Goal: Task Accomplishment & Management: Use online tool/utility

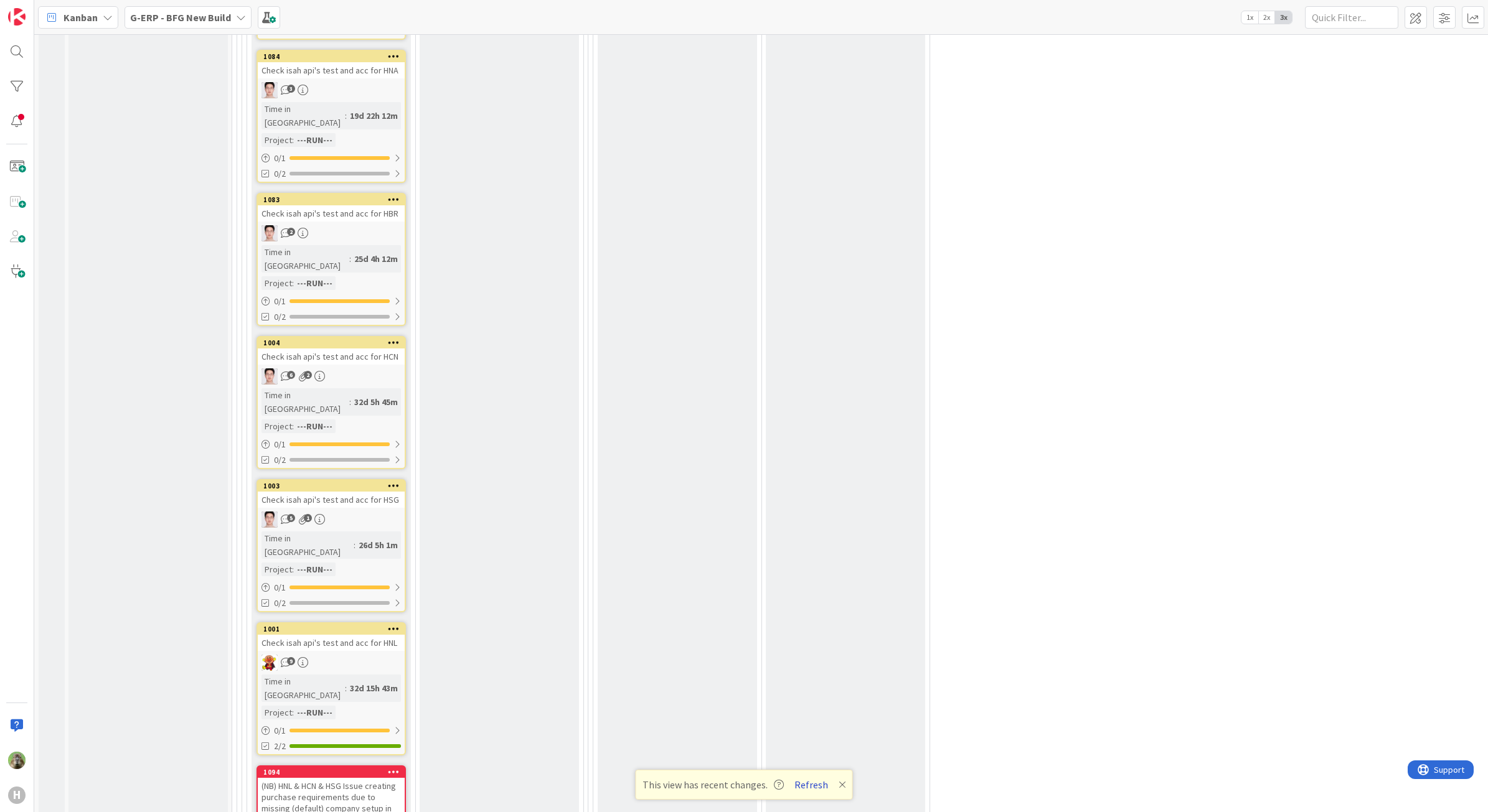
click at [813, 777] on button "Refresh" at bounding box center [811, 784] width 43 height 16
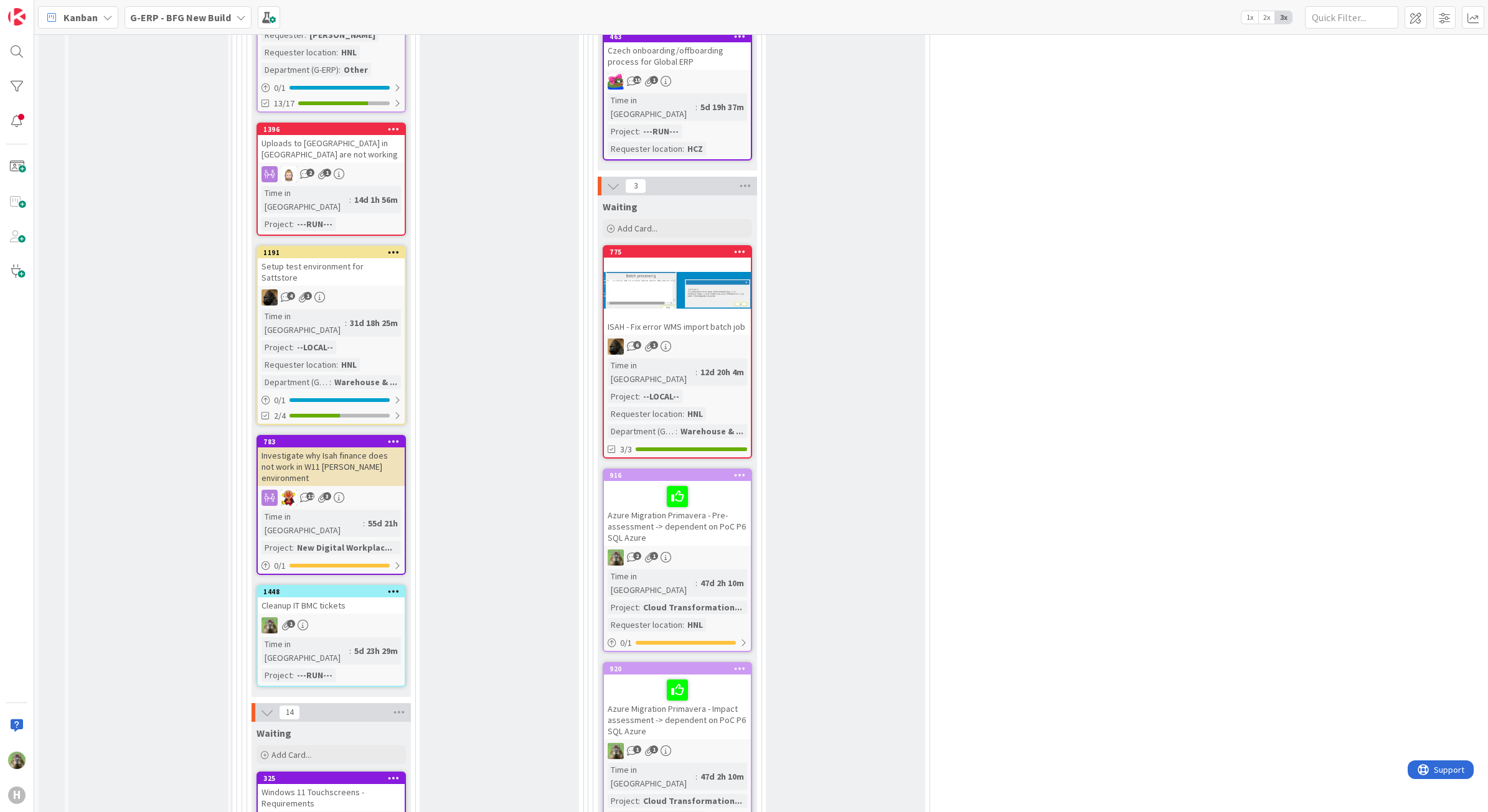
scroll to position [2723, 0]
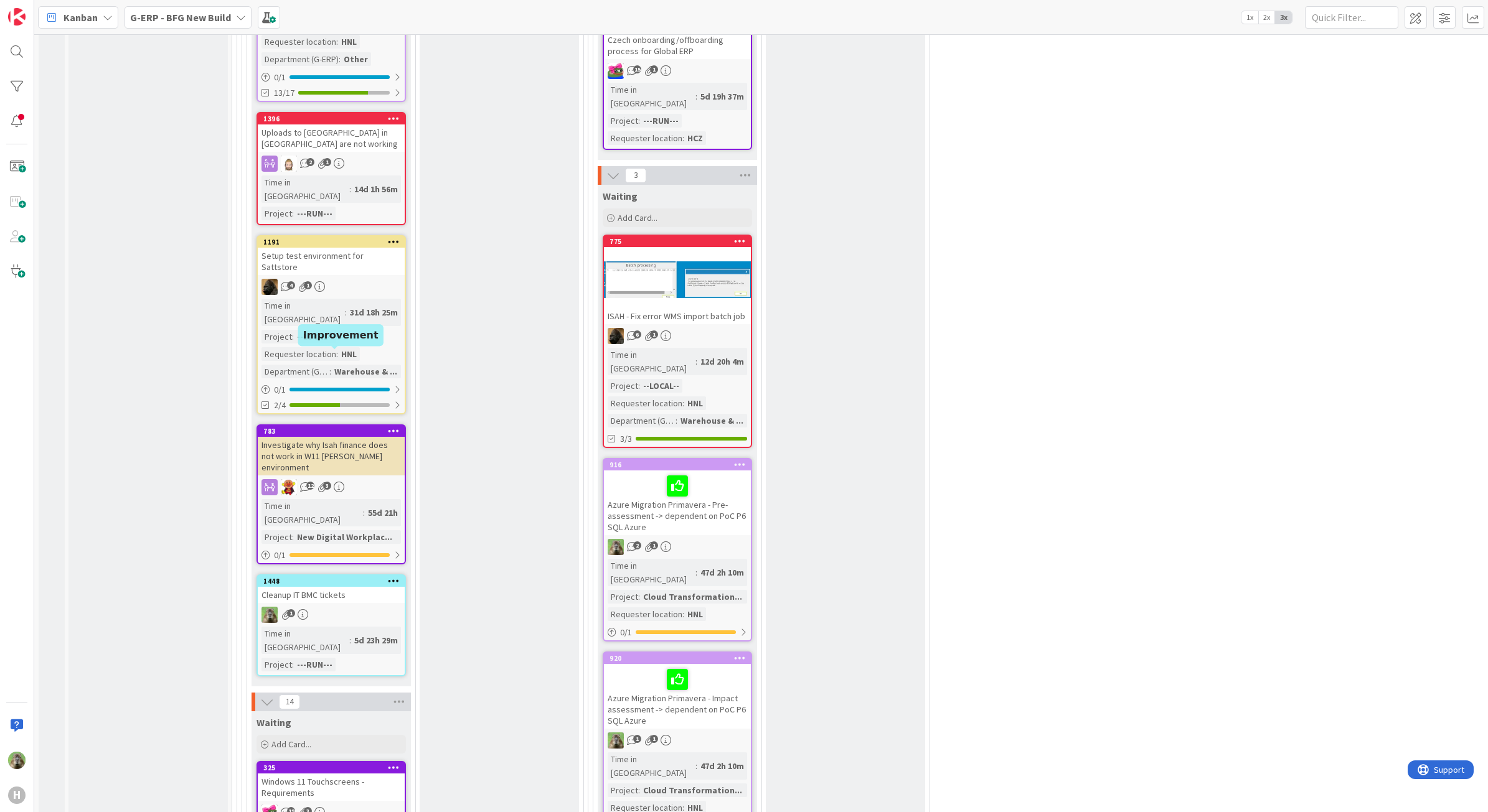
click at [319, 587] on div "Cleanup IT BMC tickets" at bounding box center [331, 595] width 147 height 16
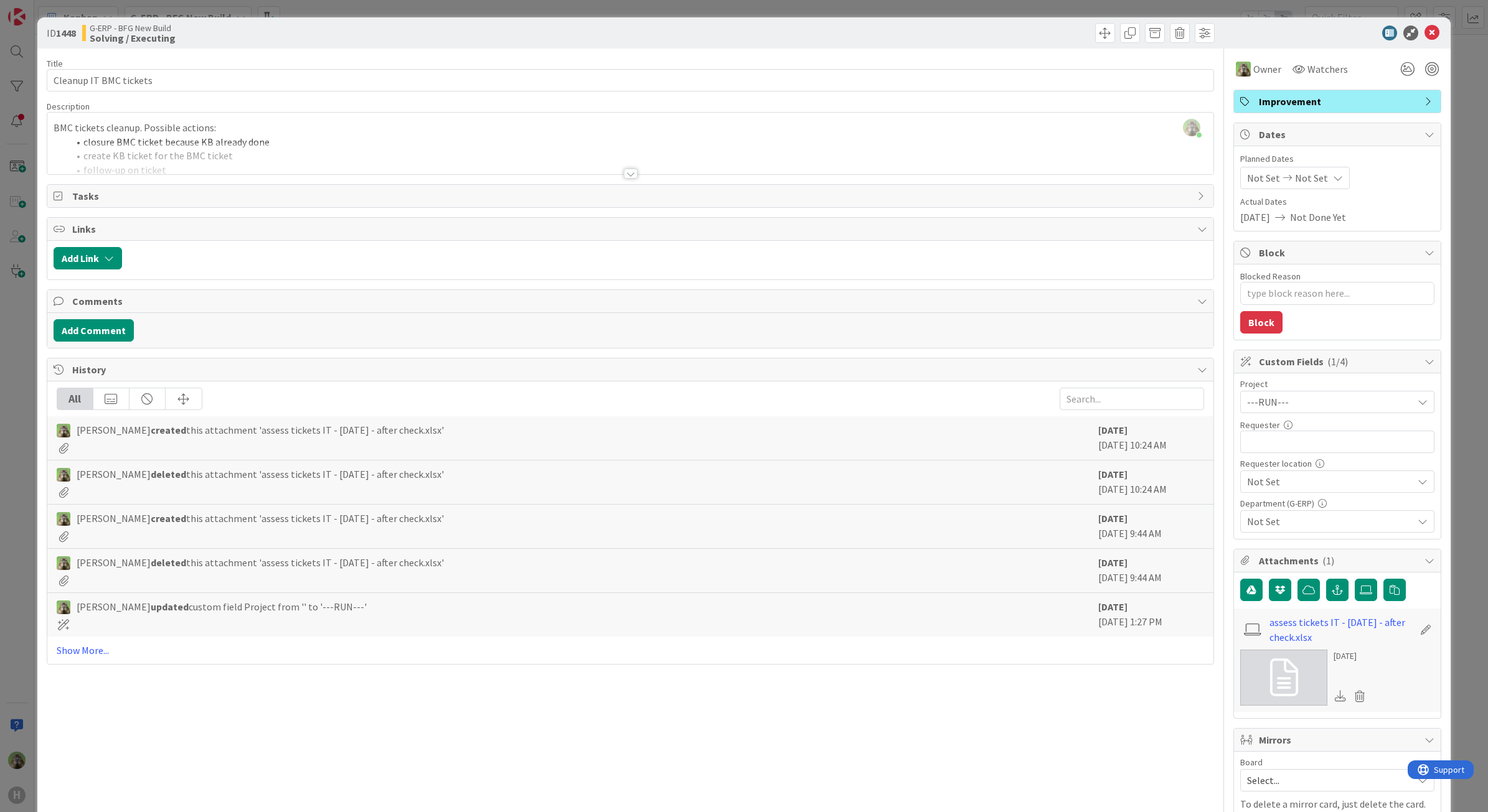
type textarea "x"
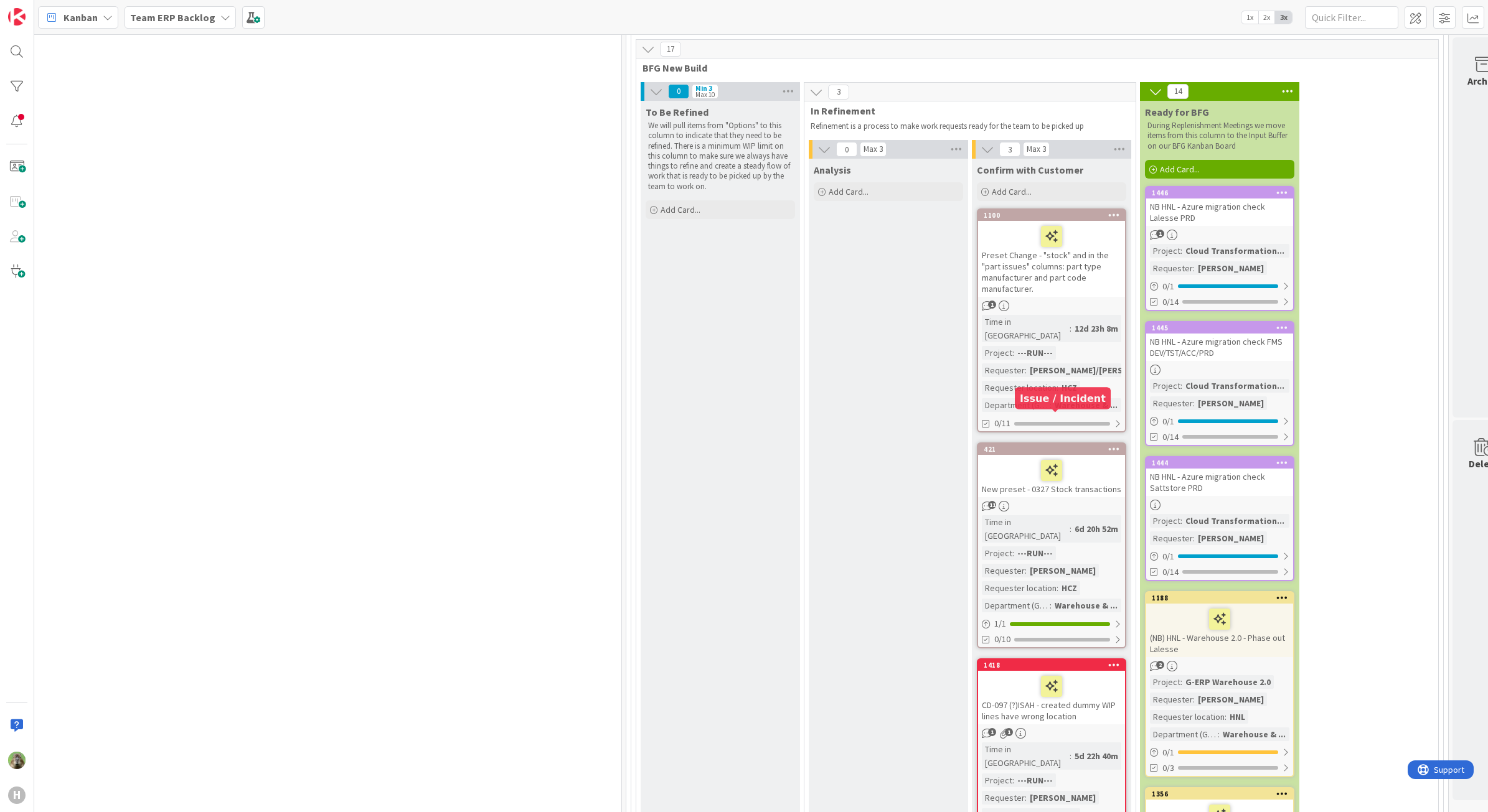
scroll to position [1868, 615]
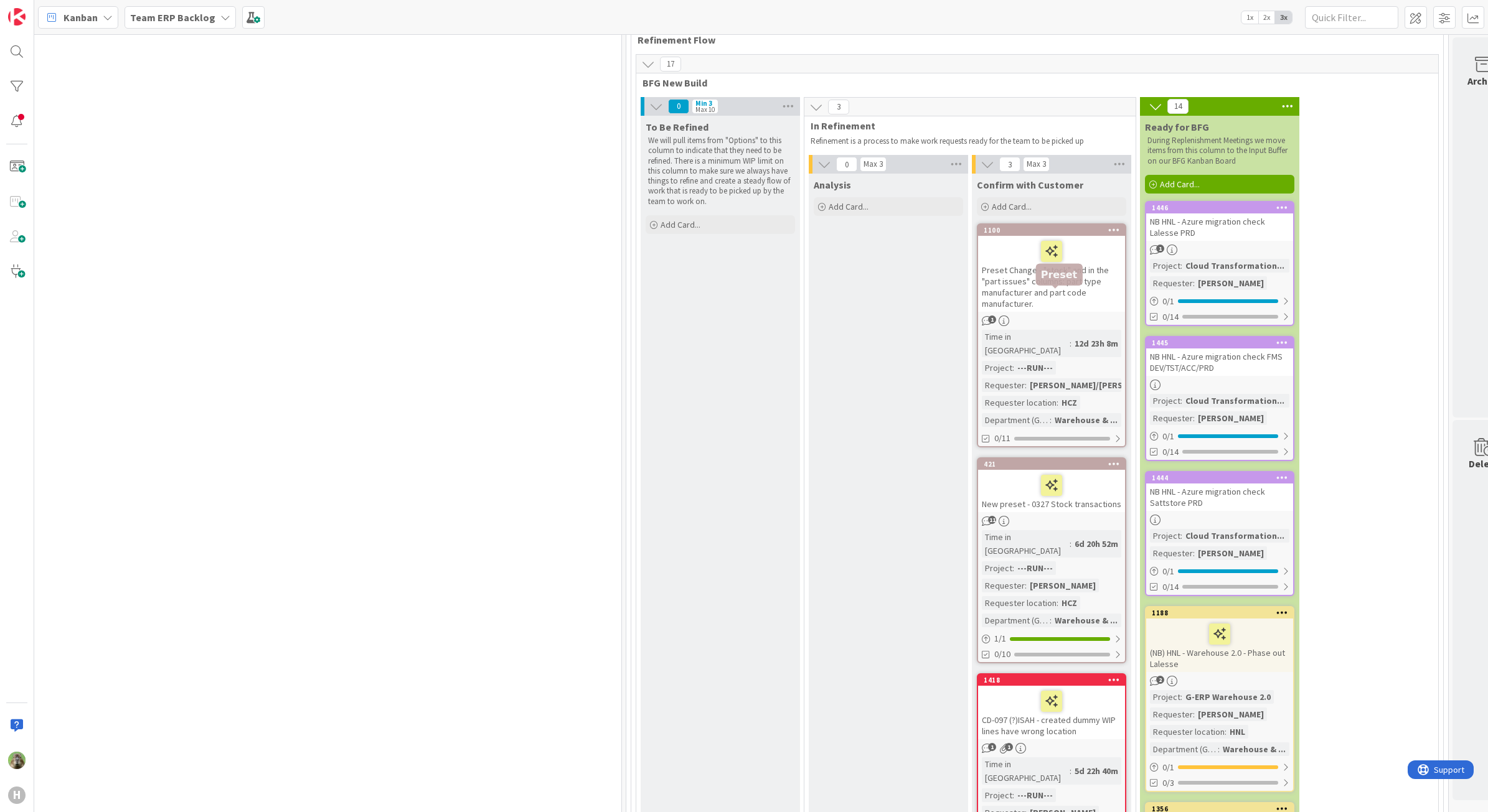
click at [1091, 460] on div "421" at bounding box center [1055, 463] width 142 height 9
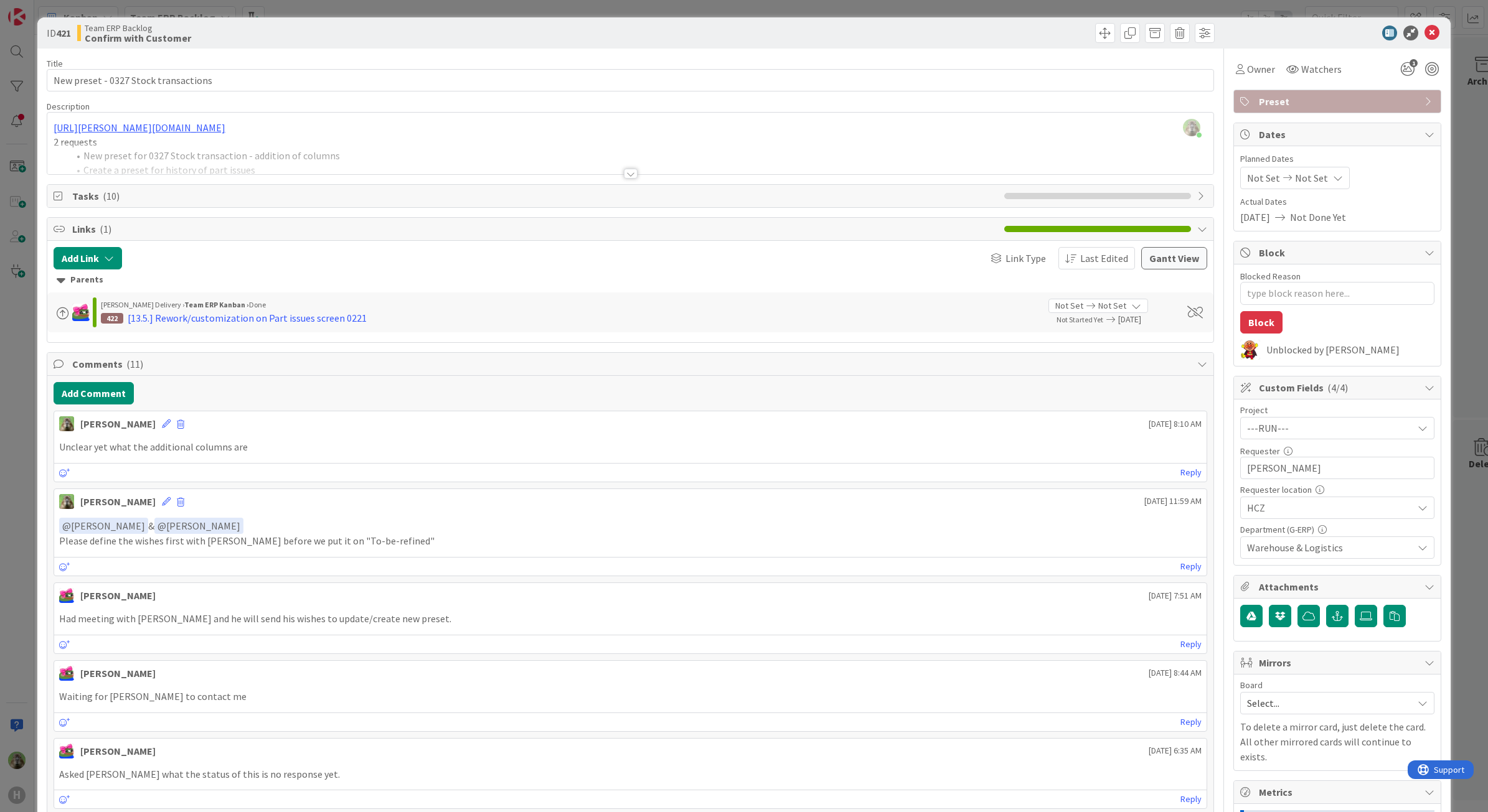
click at [14, 524] on div "ID 421 Team ERP Backlog Confirm with Customer Title 36 / 128 New preset - 0327 …" at bounding box center [744, 406] width 1488 height 812
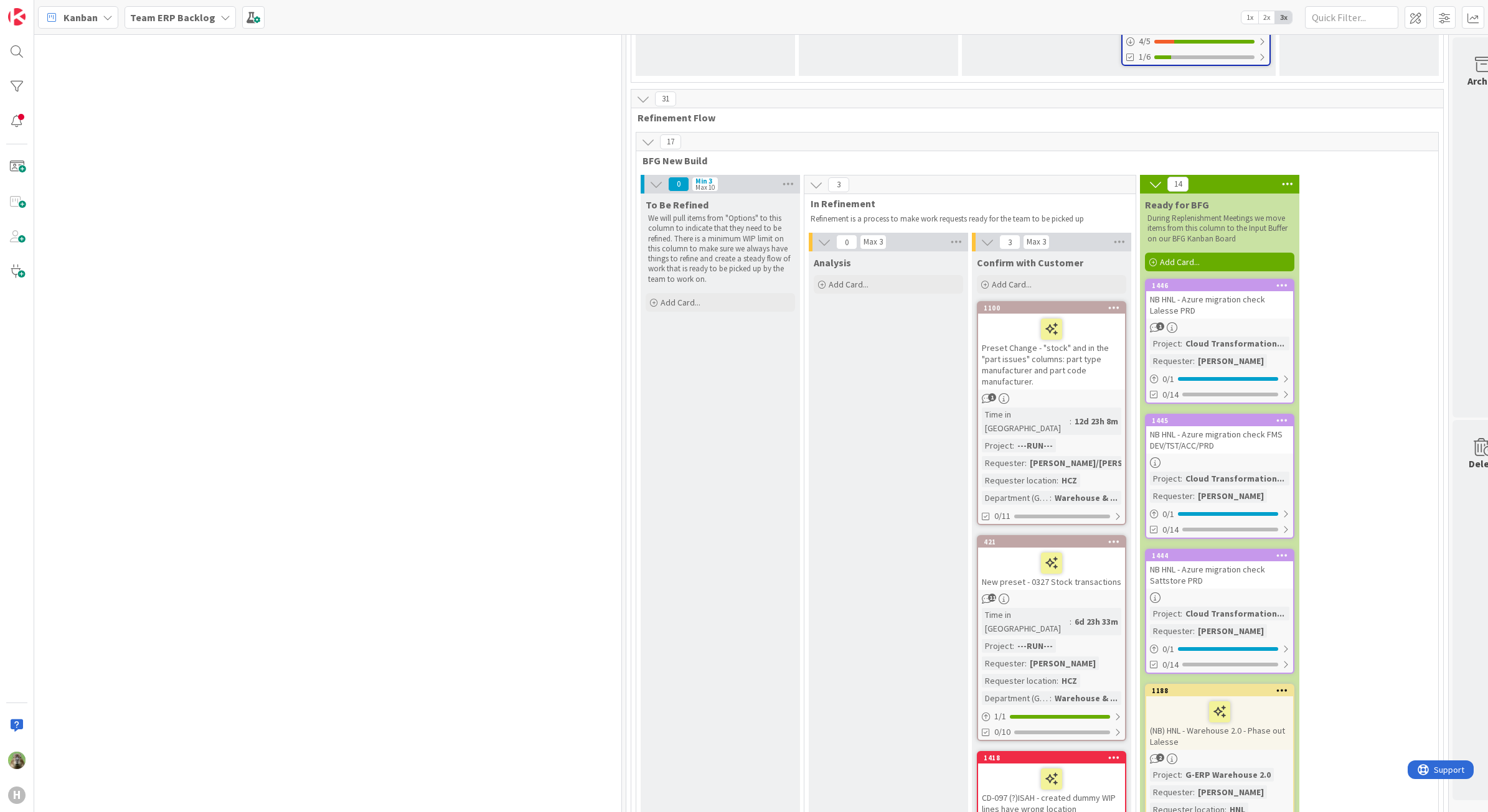
click at [1078, 313] on div "Preset Change - "stock" and in the "part issues" columns: part type manufacture…" at bounding box center [1052, 351] width 147 height 76
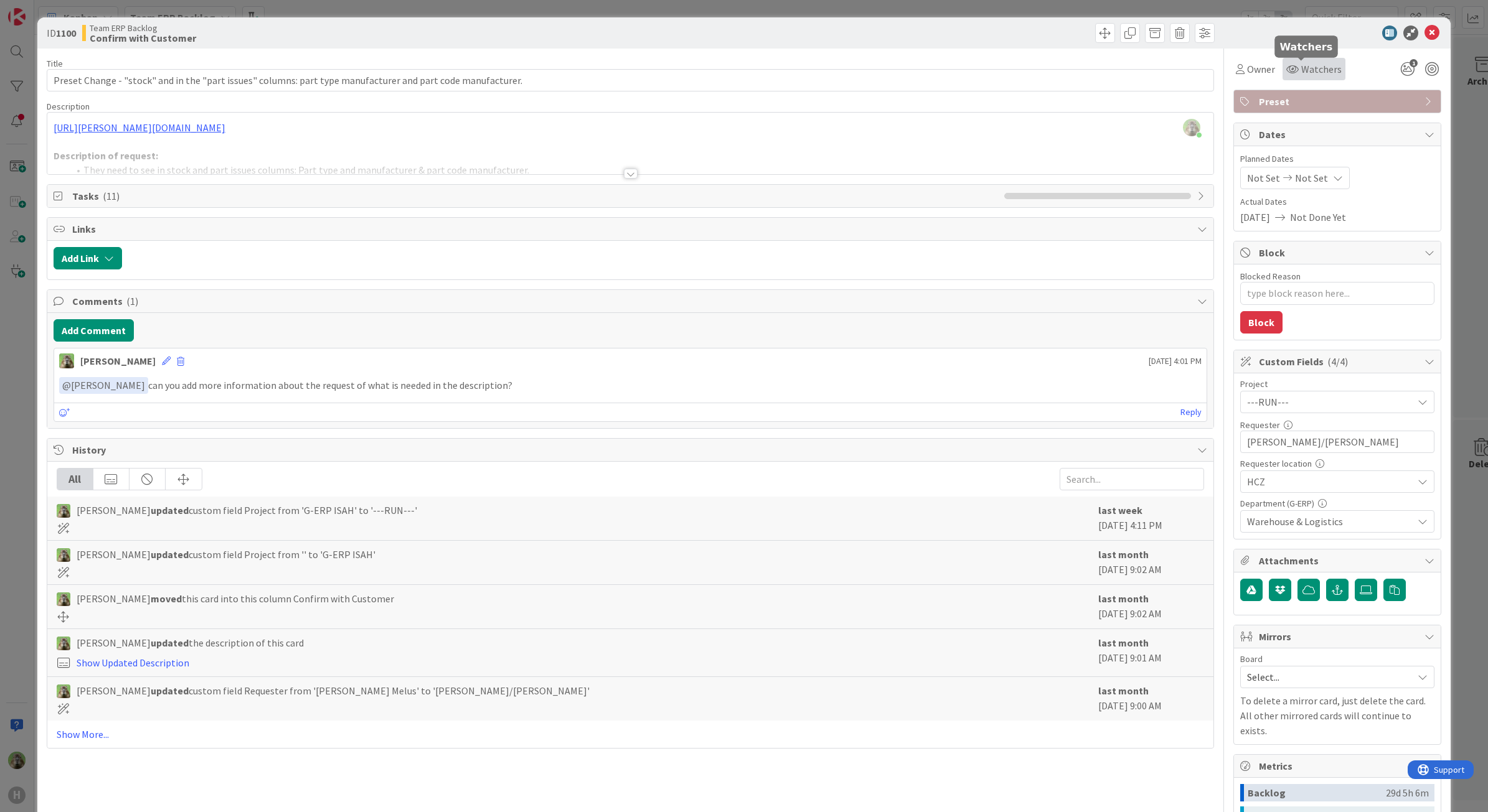
click at [1307, 63] on span "Watchers" at bounding box center [1322, 69] width 41 height 15
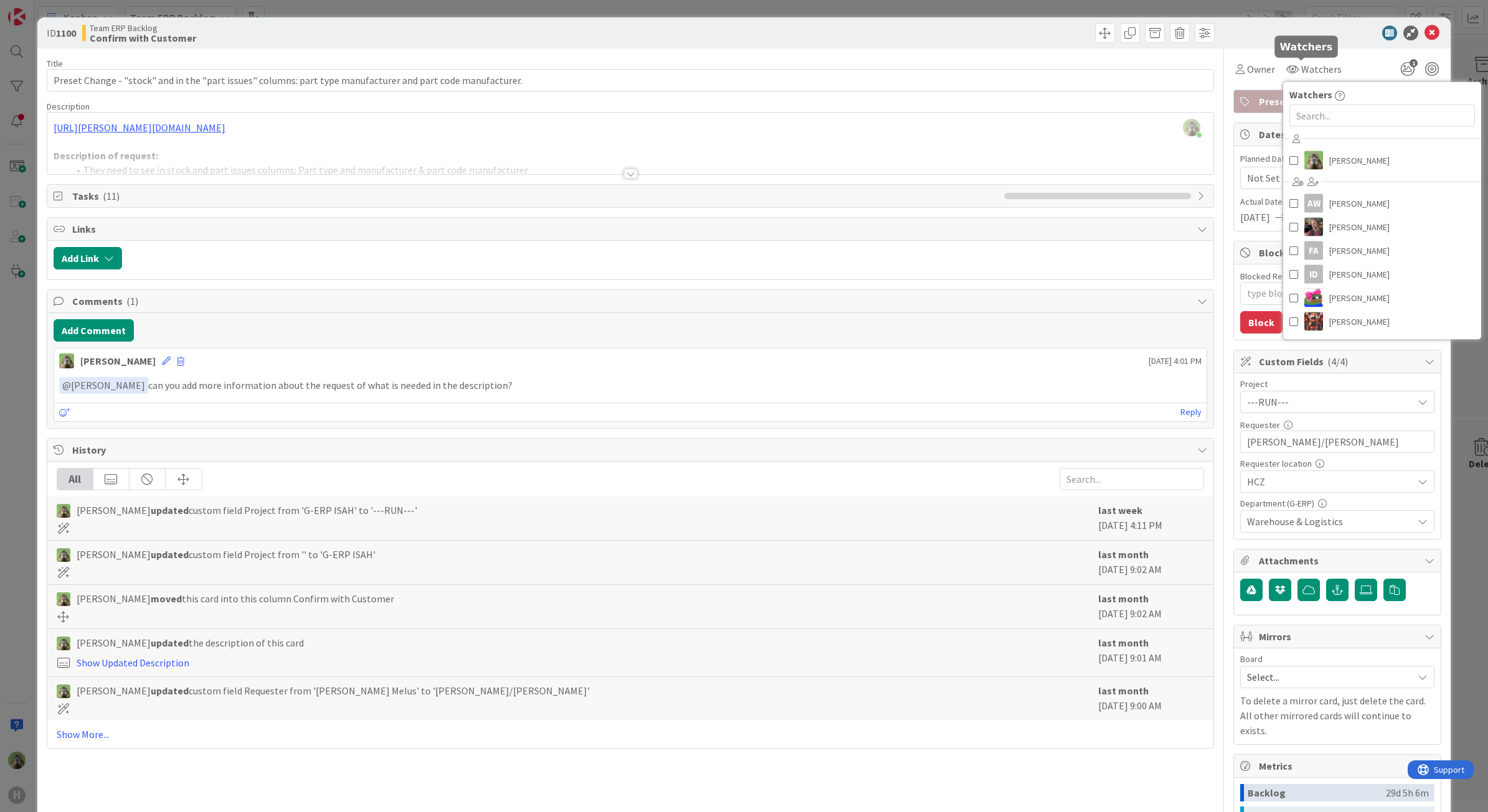
type textarea "x"
click at [1315, 119] on input "text" at bounding box center [1382, 116] width 185 height 23
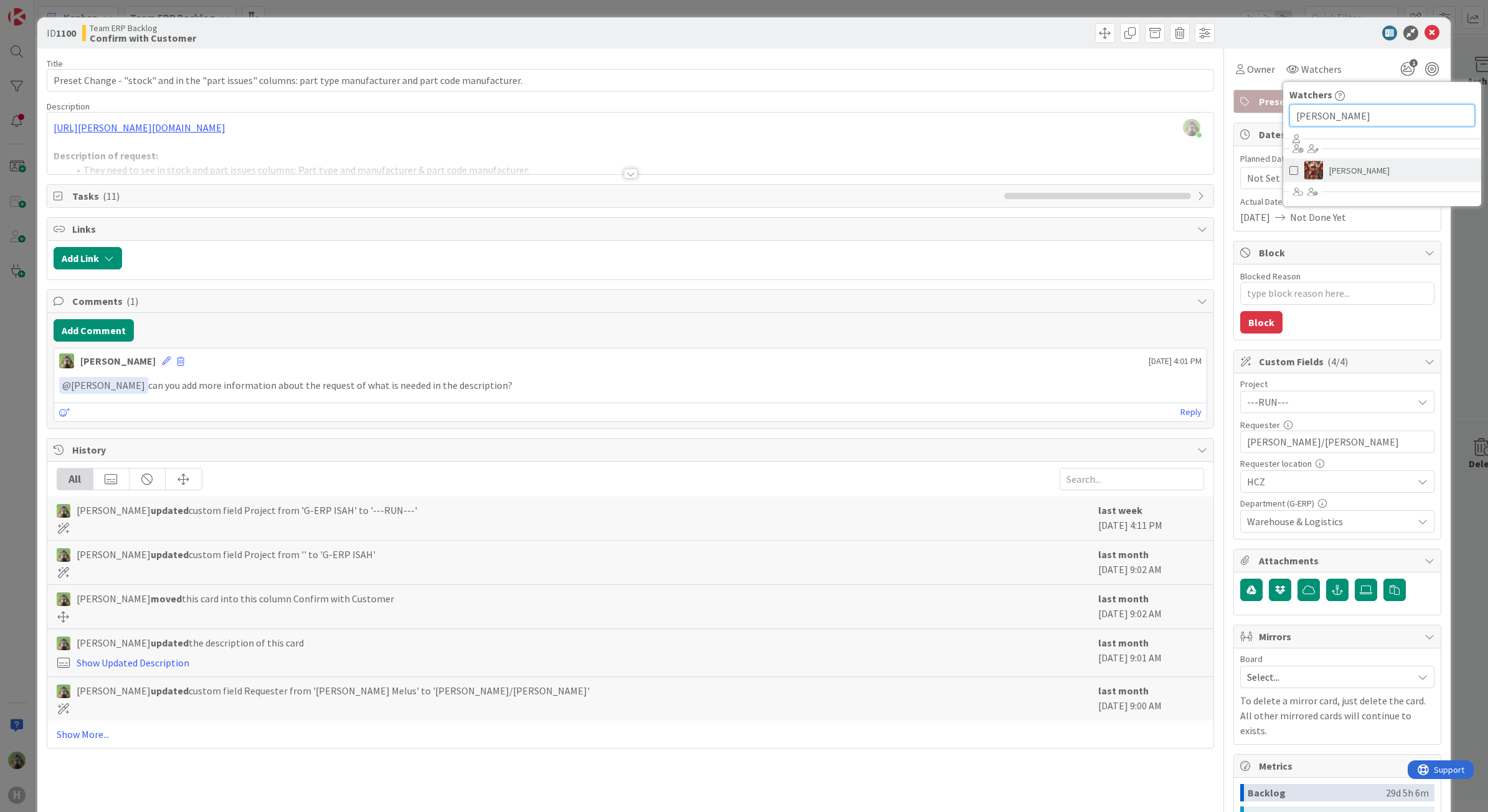
type input "josef"
click at [1347, 179] on span "[PERSON_NAME]" at bounding box center [1360, 171] width 61 height 19
type textarea "x"
click at [1039, 48] on div "Title 108 / 128 Preset Change - "stock" and in the "part issues" columns: part …" at bounding box center [631, 519] width 1169 height 942
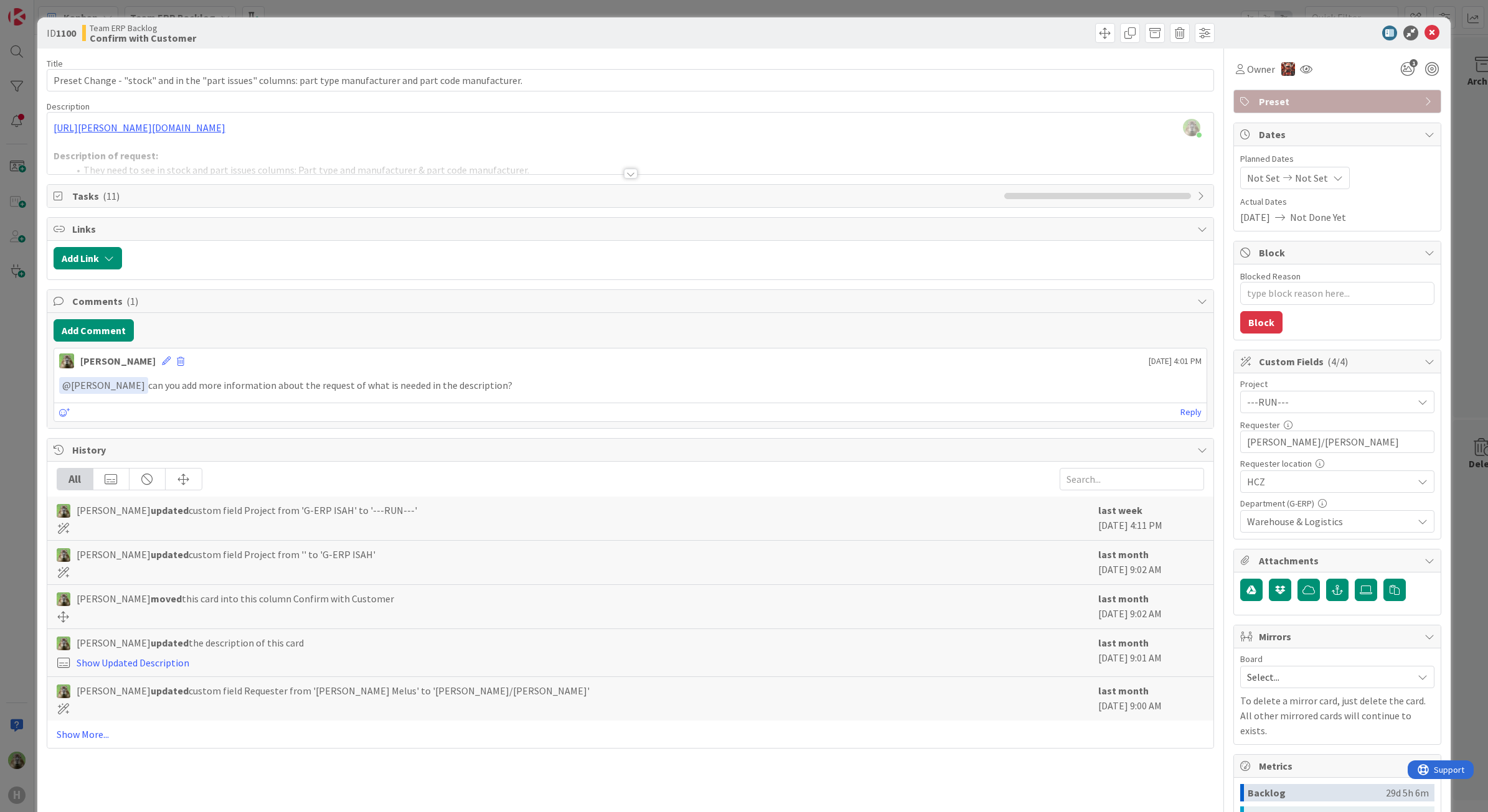
click at [19, 440] on div "ID 1100 Team ERP Backlog Confirm with Customer Title 108 / 128 Preset Change - …" at bounding box center [744, 406] width 1488 height 812
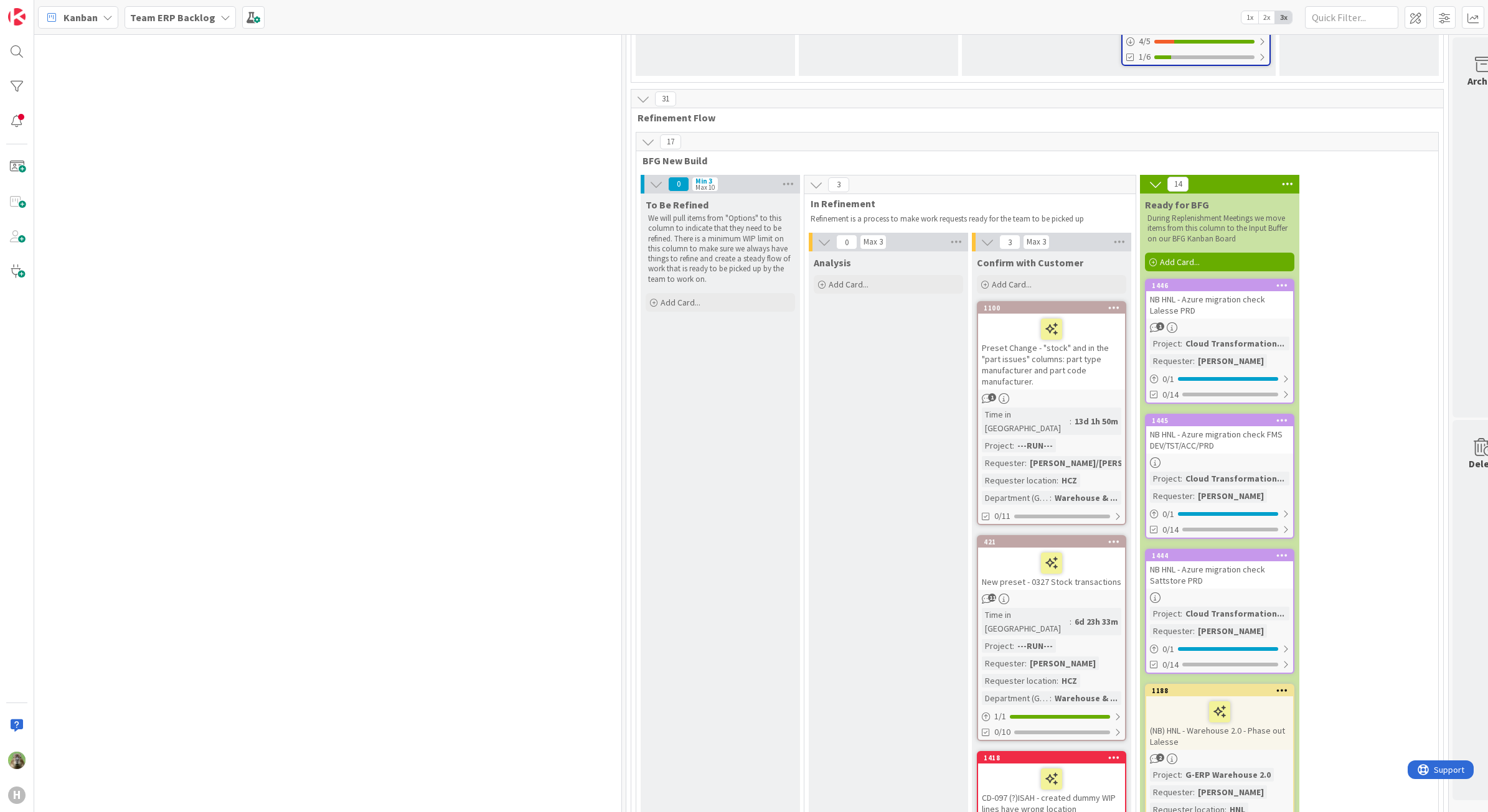
scroll to position [1791, 620]
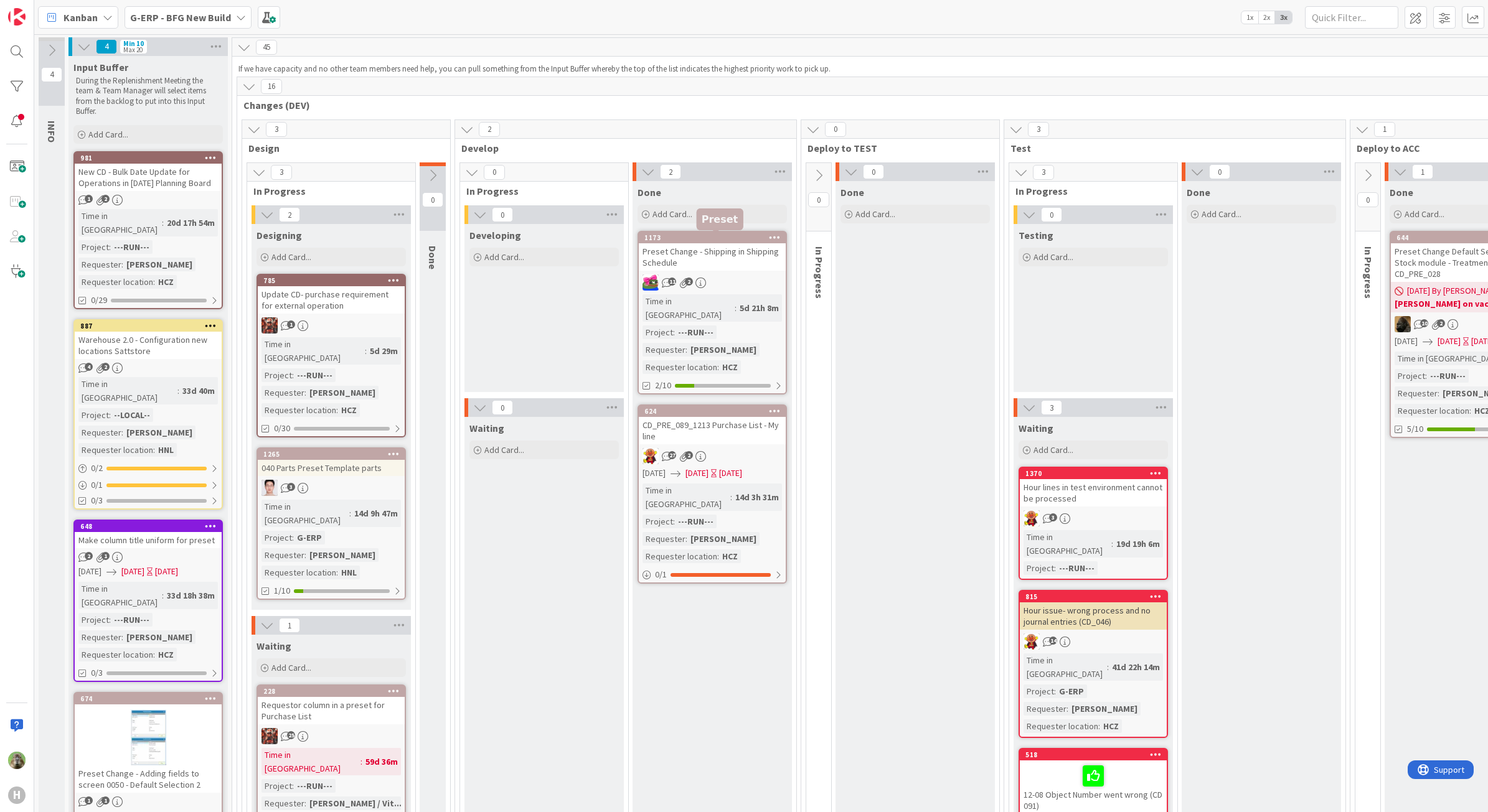
click at [726, 240] on div "1173" at bounding box center [715, 237] width 142 height 9
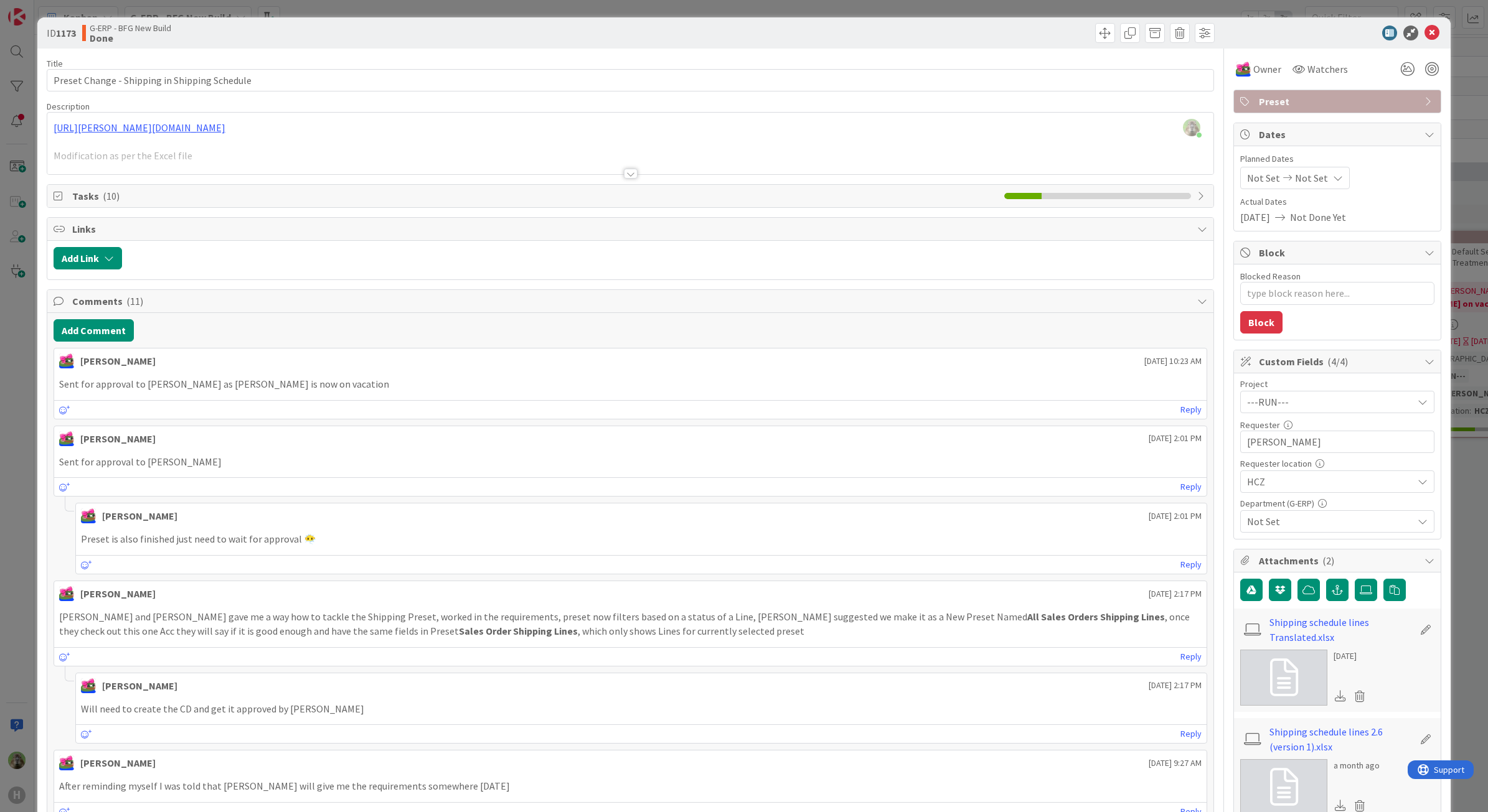
click at [19, 544] on div "ID 1173 G-ERP - BFG New Build Done Title 45 / 128 Preset Change - Shipping in S…" at bounding box center [744, 406] width 1488 height 812
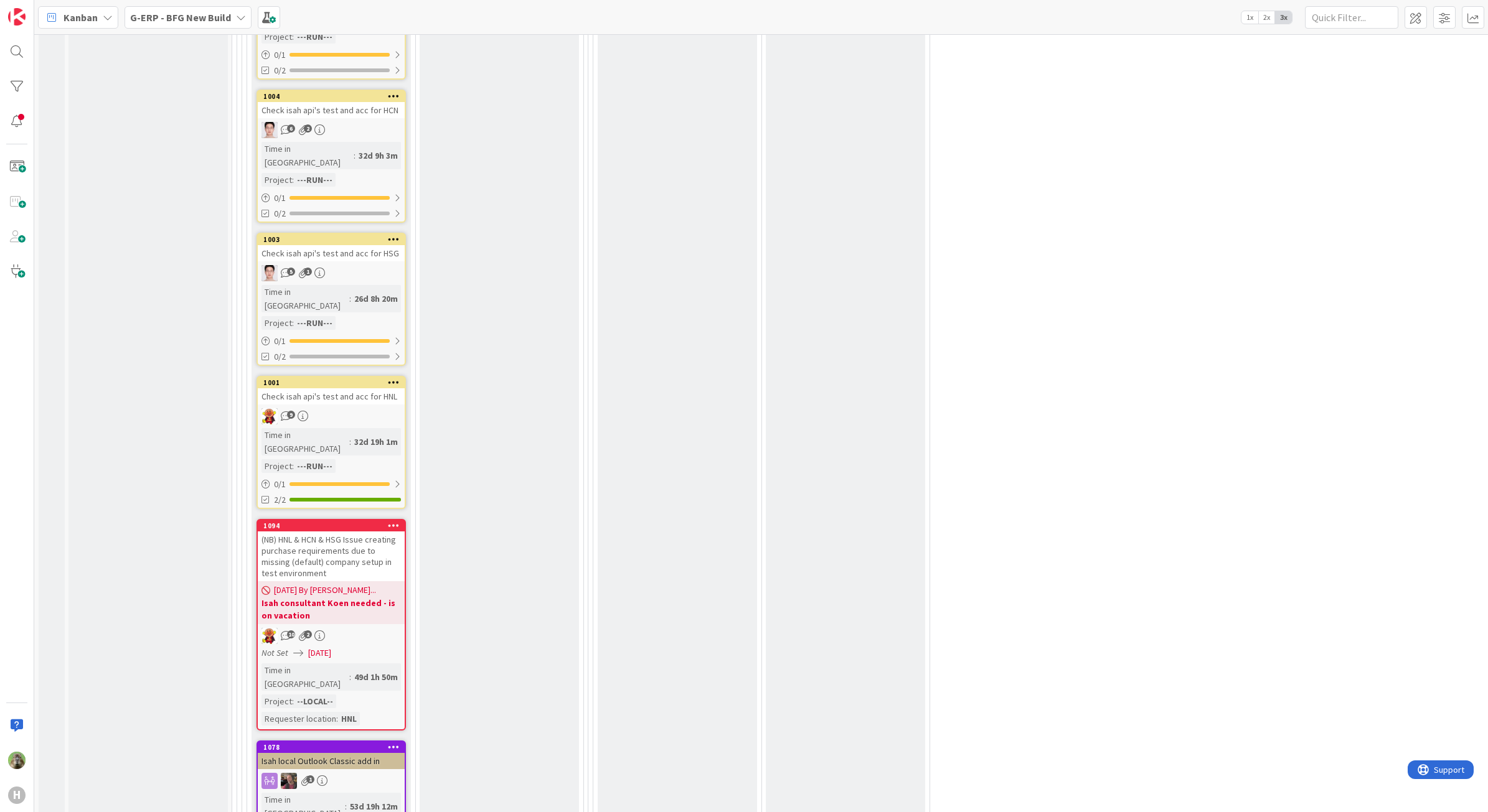
scroll to position [4202, 0]
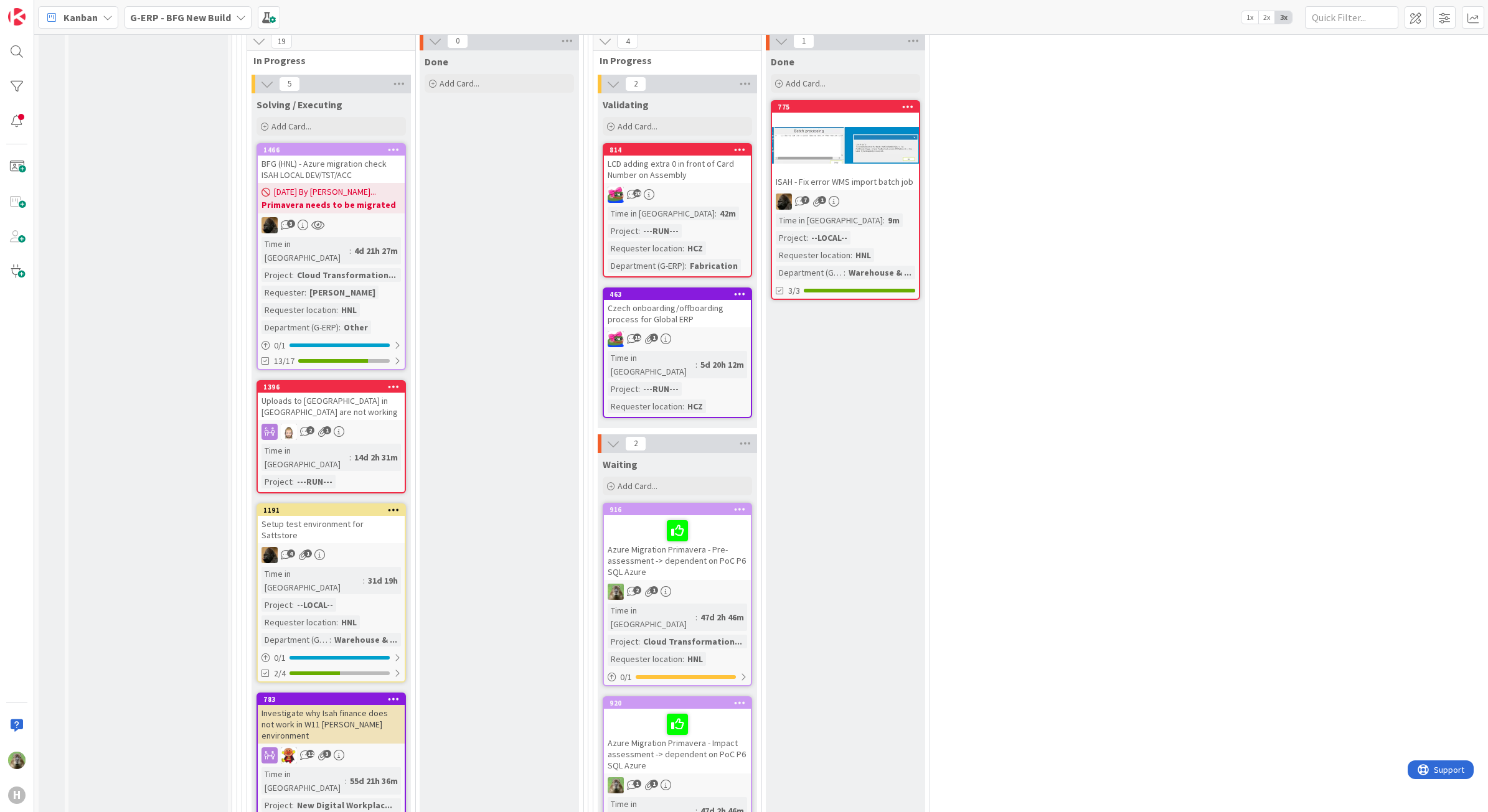
scroll to position [2330, 0]
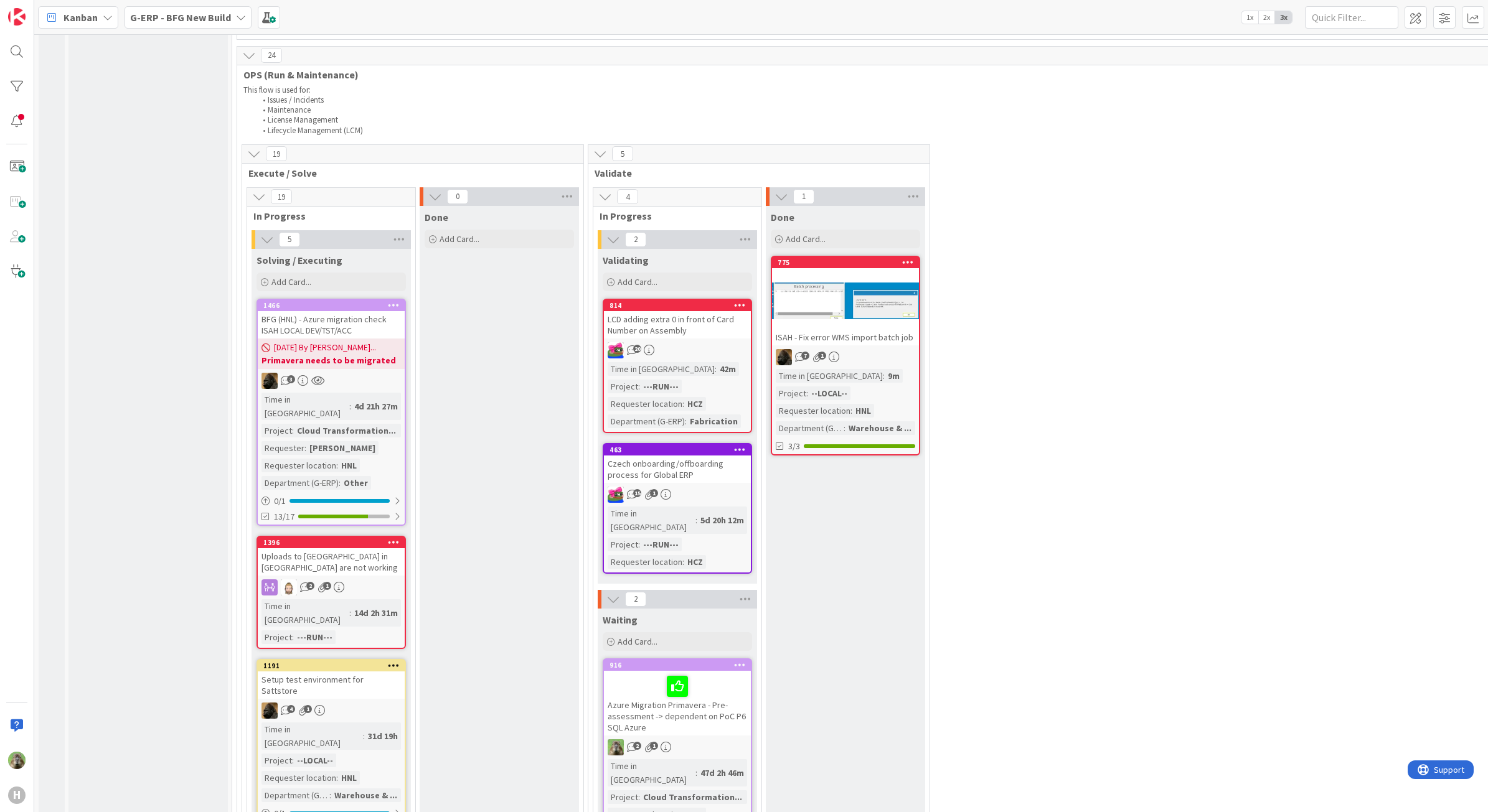
click at [721, 312] on div "LCD adding extra 0 in front of Card Number on Assembly" at bounding box center [677, 325] width 147 height 28
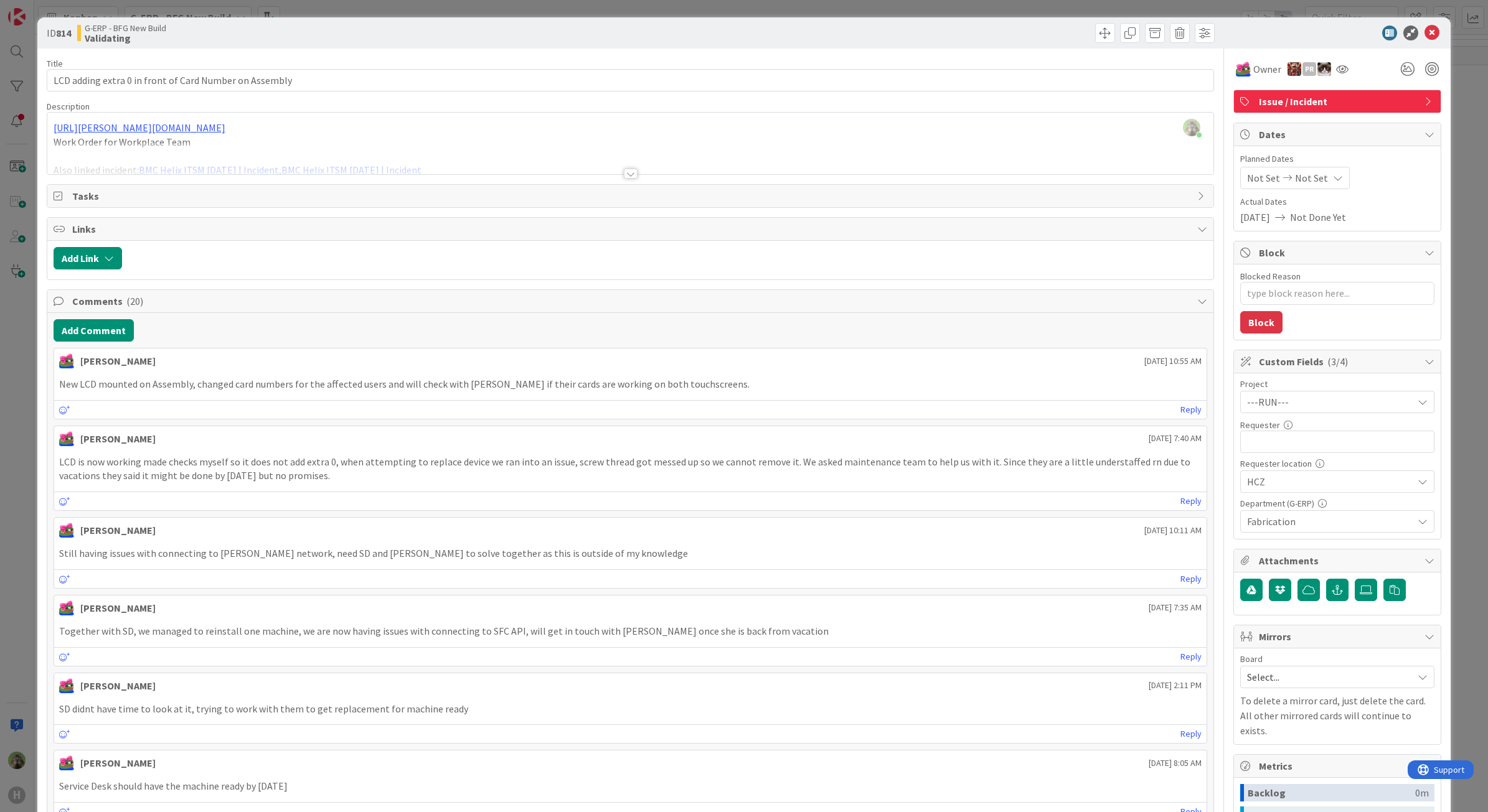
click at [17, 471] on div "ID 814 G-ERP - BFG New Build Validating Title 54 / 128 LCD adding extra 0 in fr…" at bounding box center [744, 406] width 1488 height 812
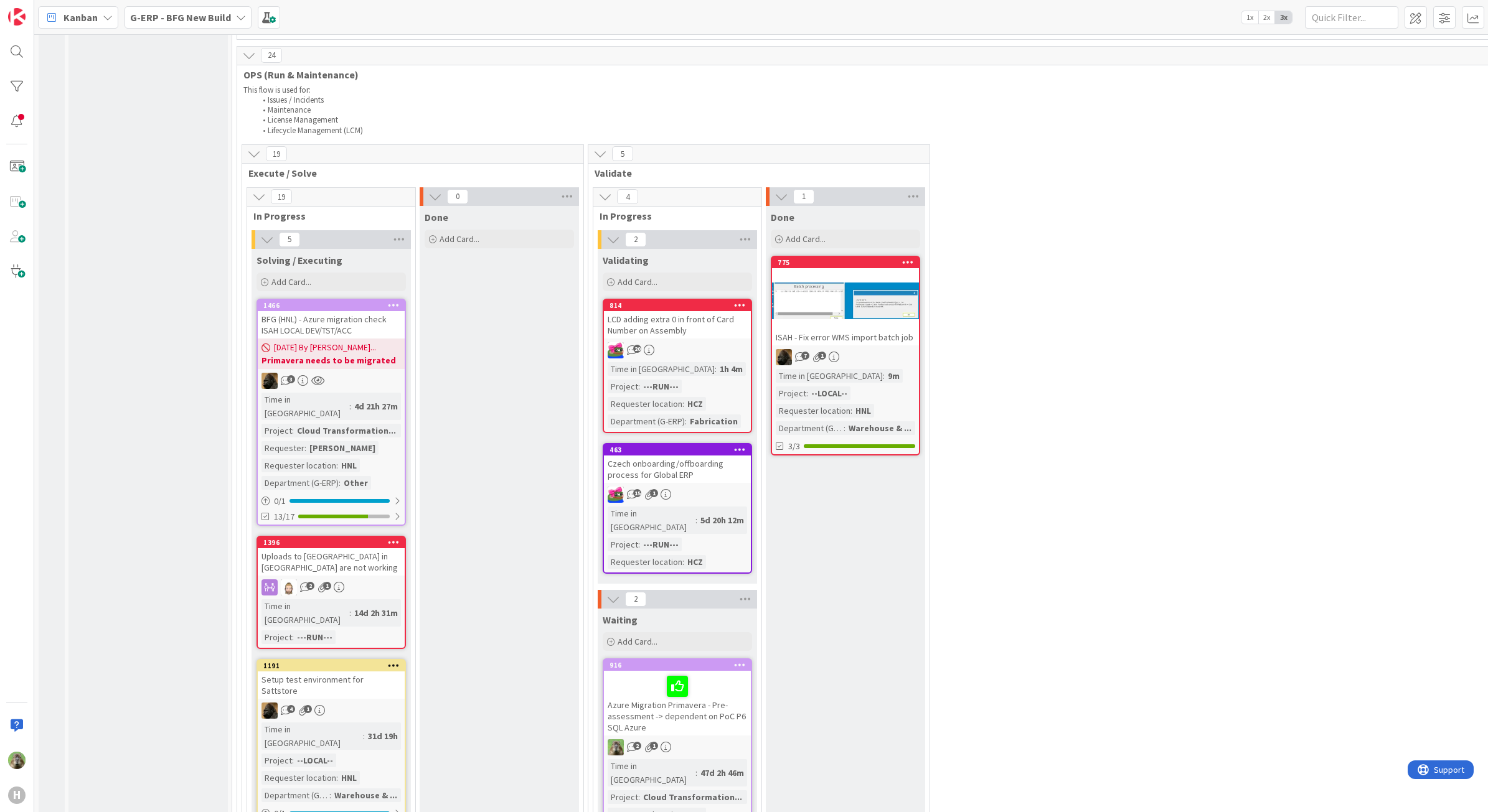
click at [366, 671] on div "Setup test environment for Sattstore" at bounding box center [331, 685] width 147 height 28
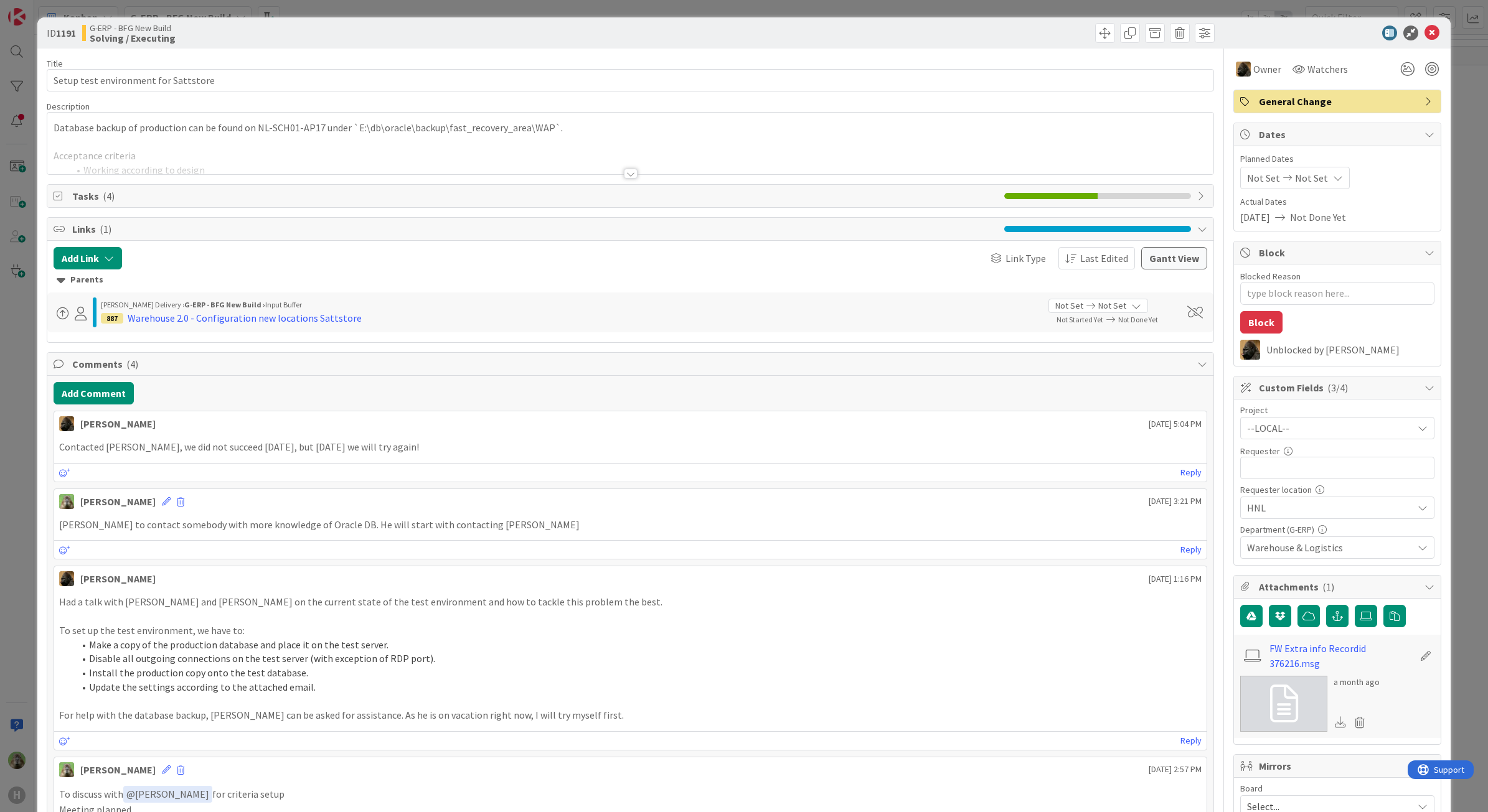
click at [28, 542] on div "ID 1191 G-ERP - BFG New Build Solving / Executing Title 36 / 128 Setup test env…" at bounding box center [744, 406] width 1488 height 812
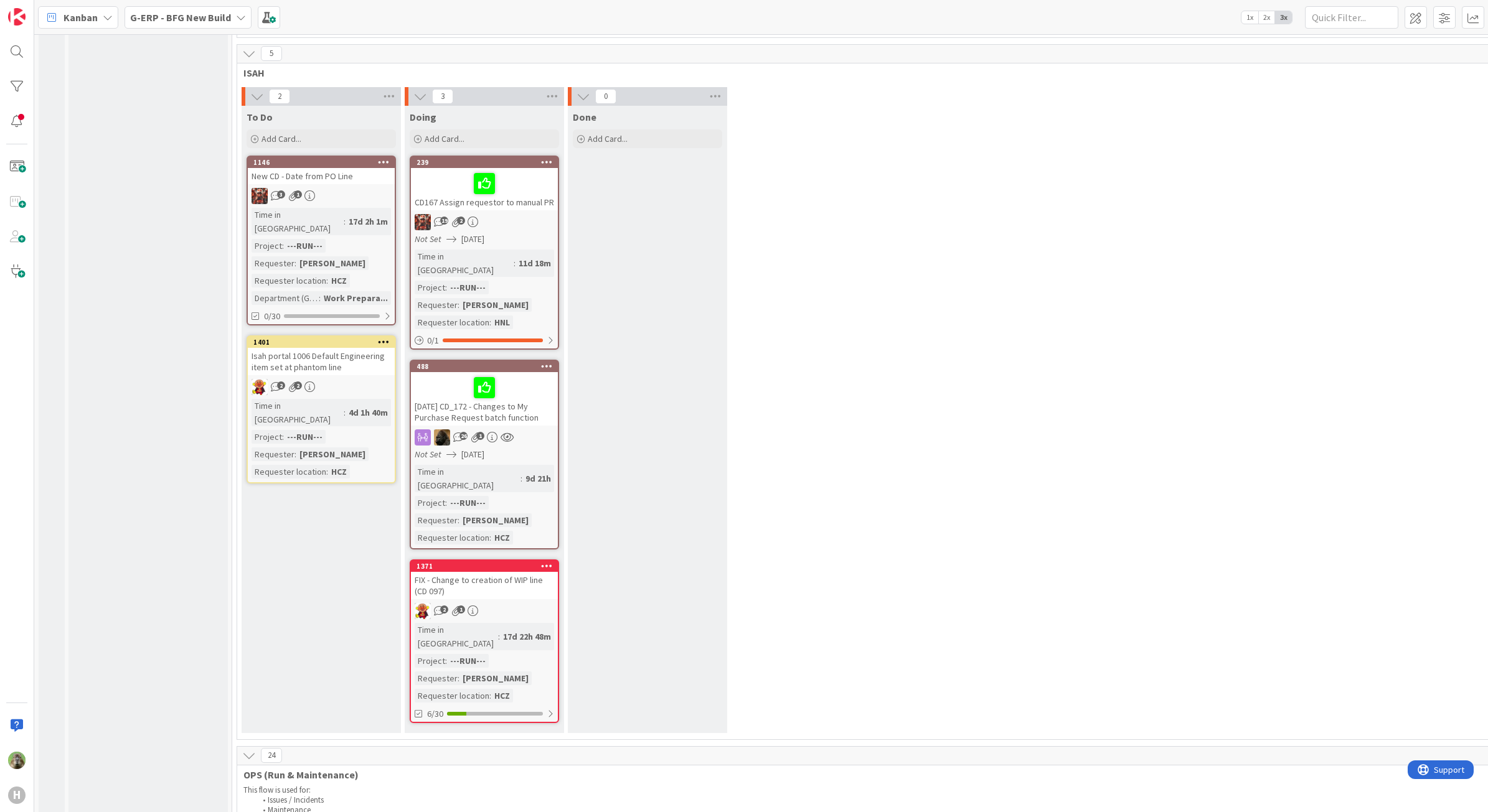
scroll to position [2018, 0]
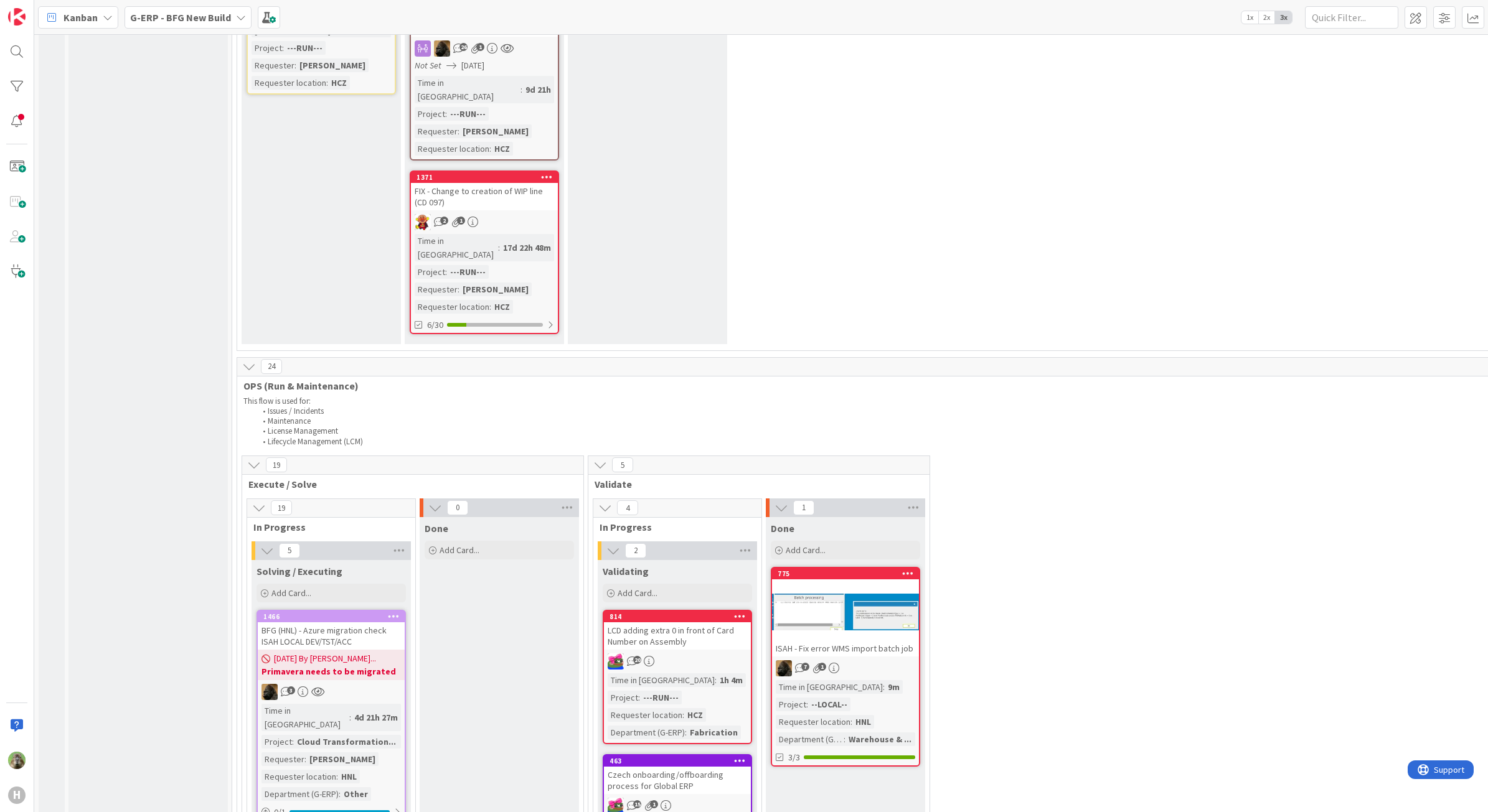
click at [888, 640] on div "ISAH - Fix error WMS import batch job" at bounding box center [846, 648] width 147 height 16
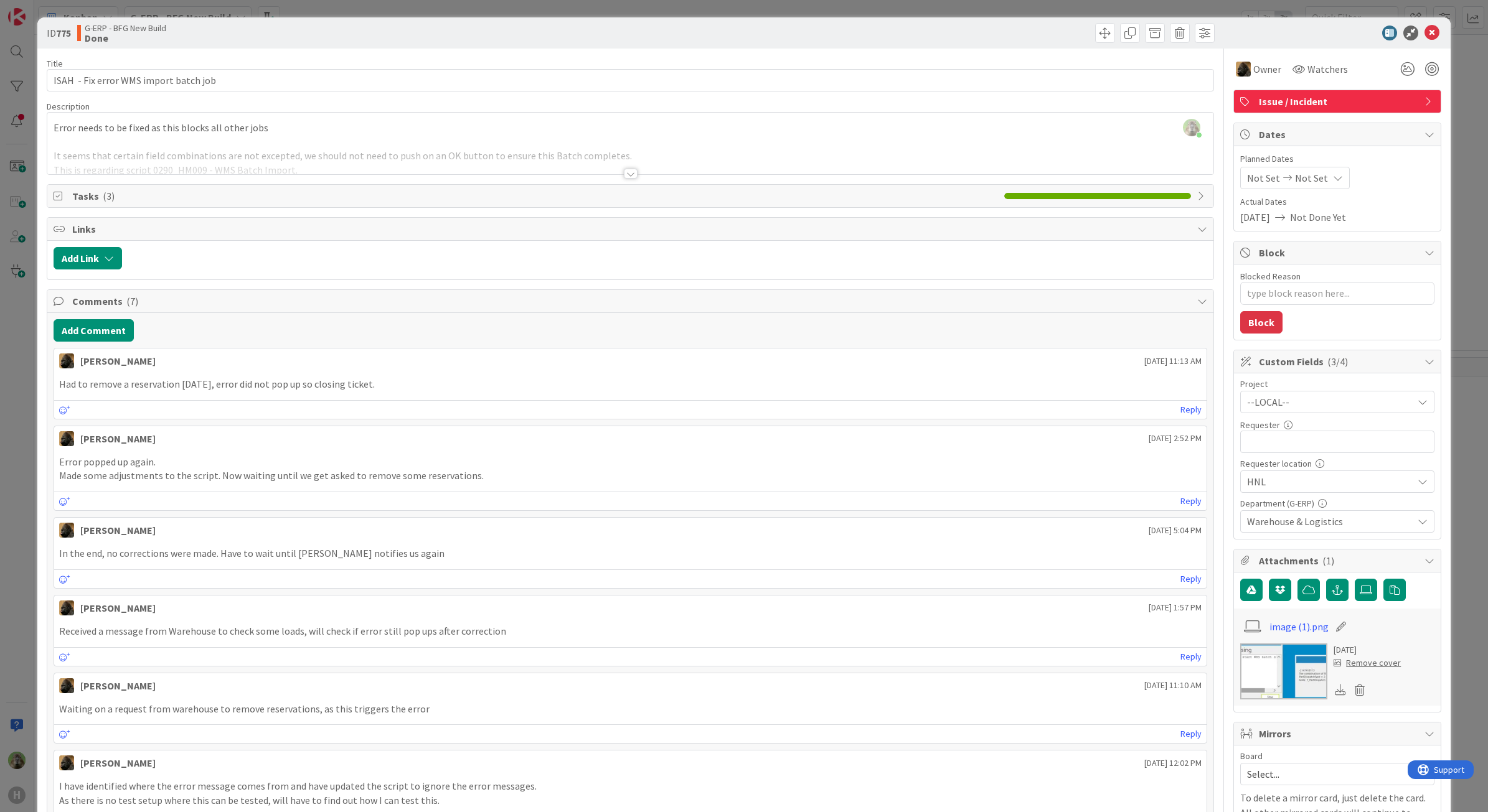
click at [4, 470] on div "ID 775 G-ERP - BFG New Build Done Title 38 / 128 ISAH - Fix error WMS import ba…" at bounding box center [744, 406] width 1488 height 812
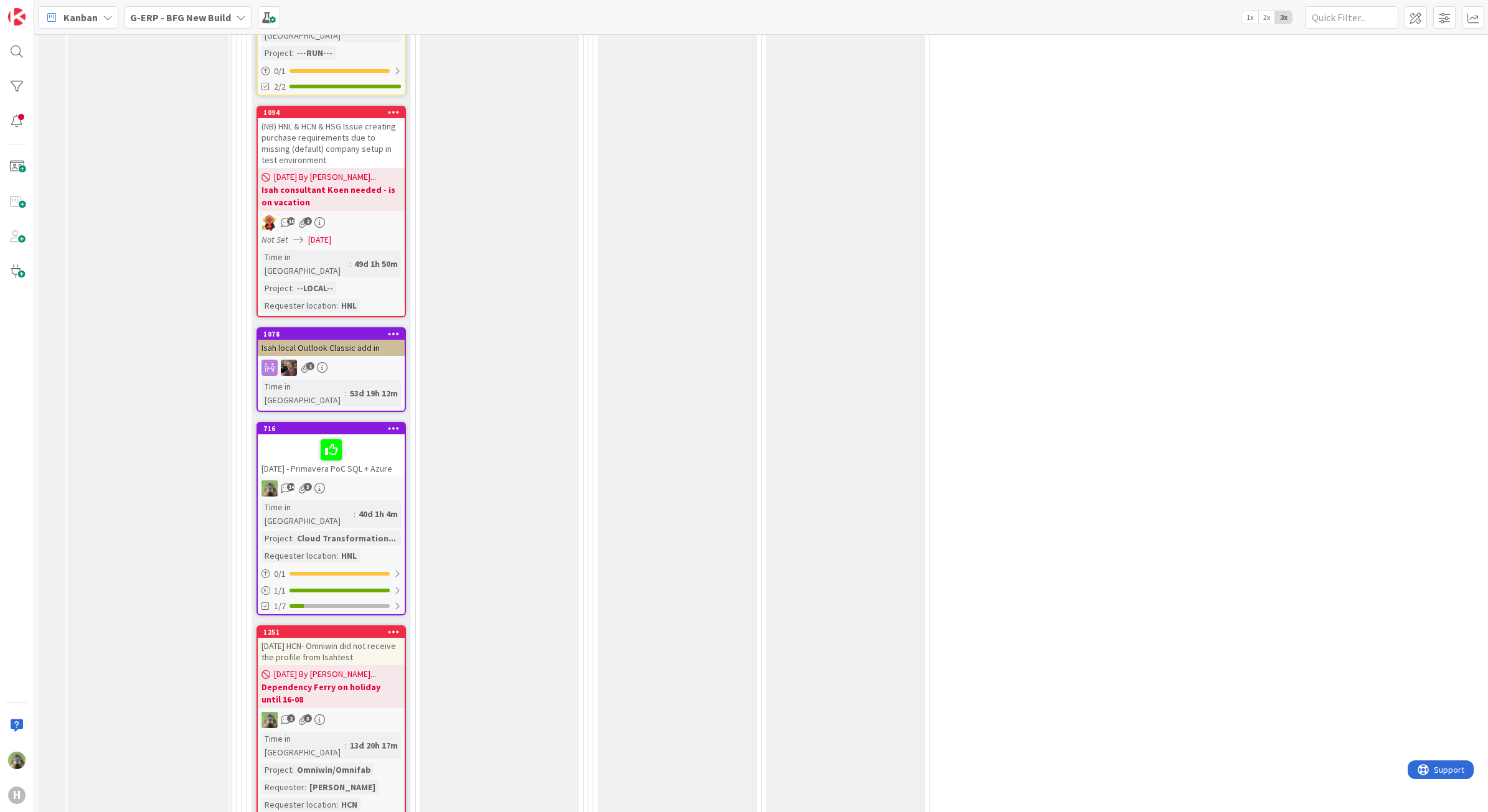
scroll to position [4197, 0]
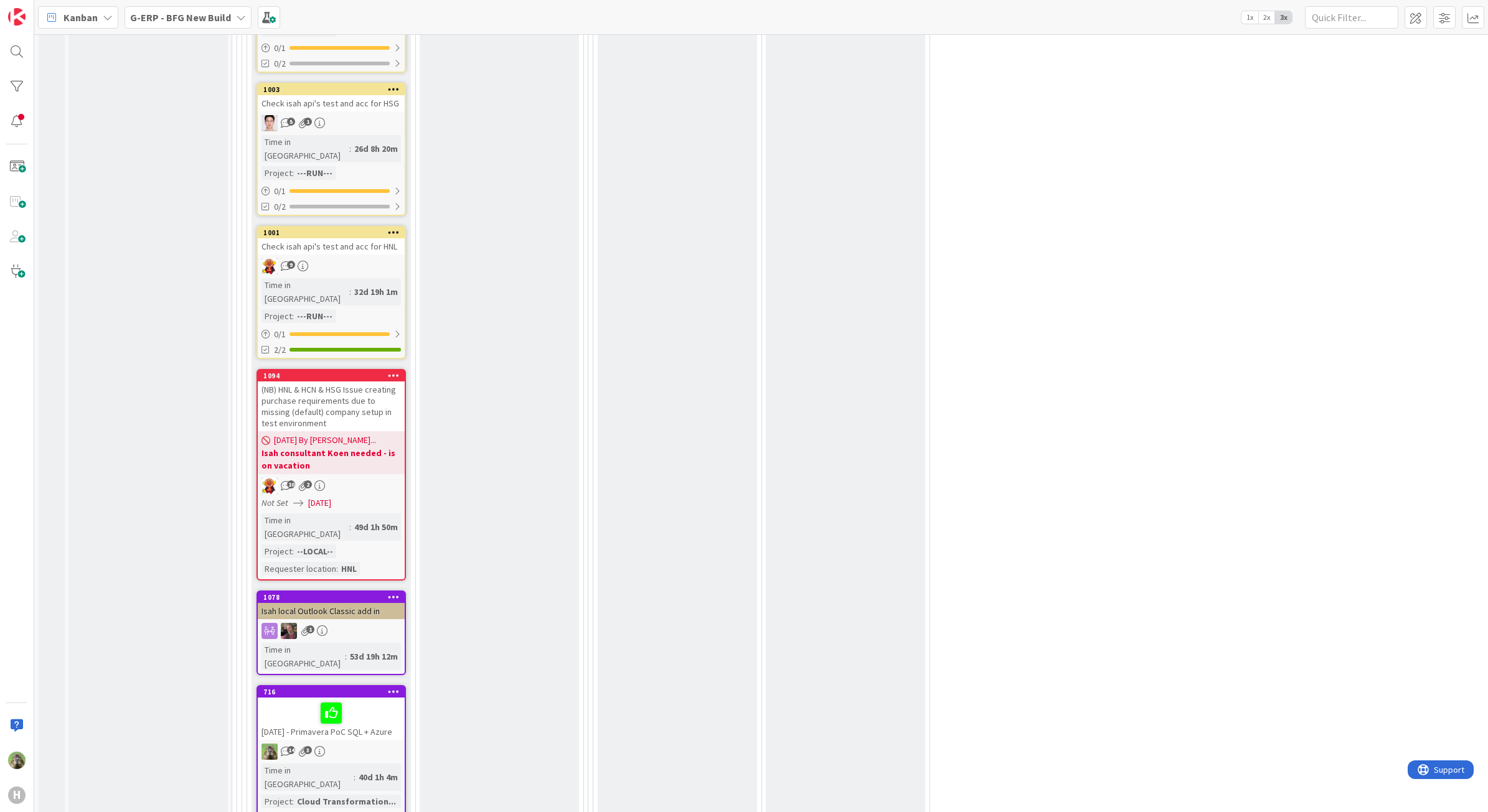
click at [365, 744] on div "14 3" at bounding box center [331, 751] width 147 height 16
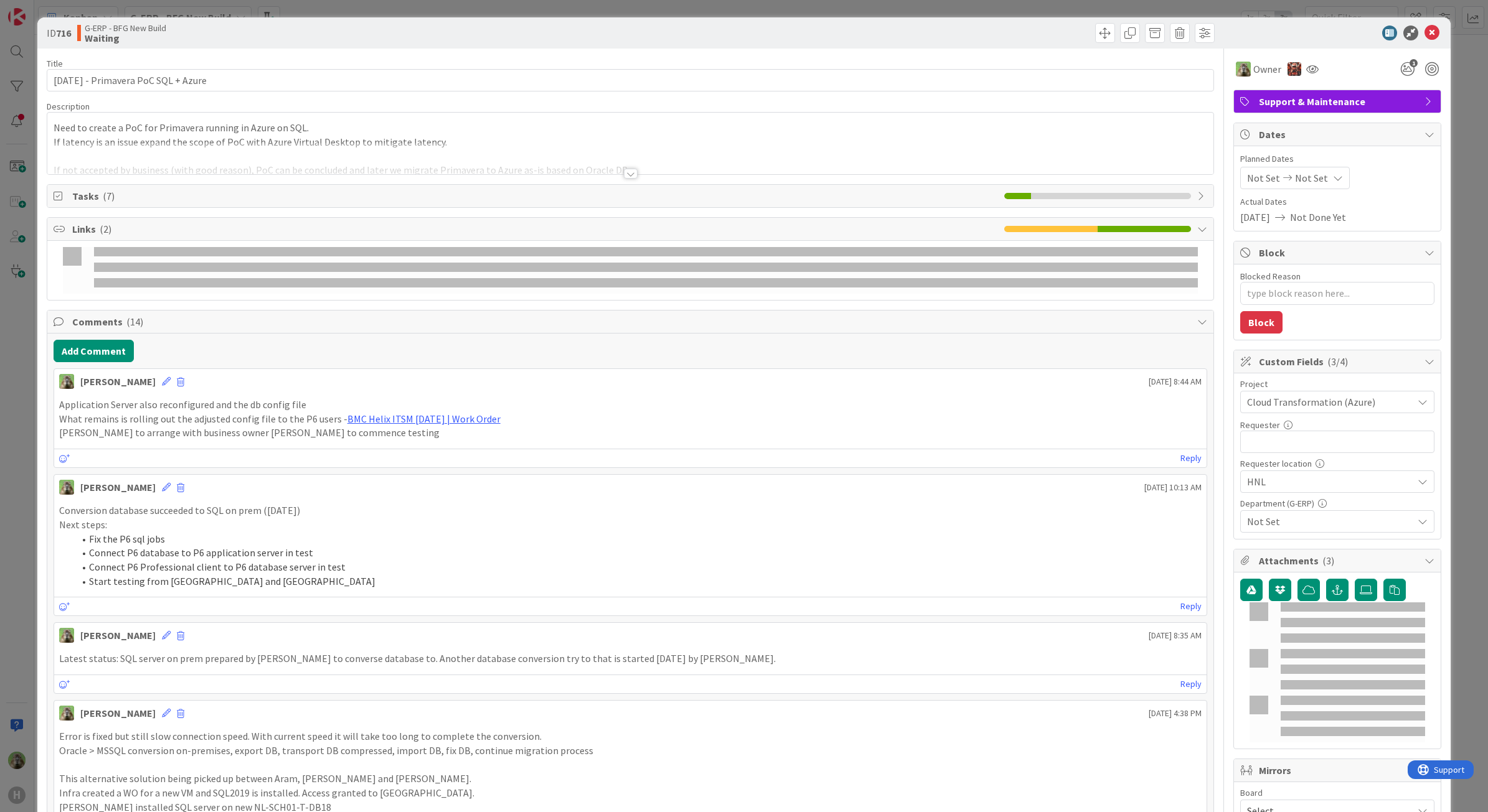
type textarea "x"
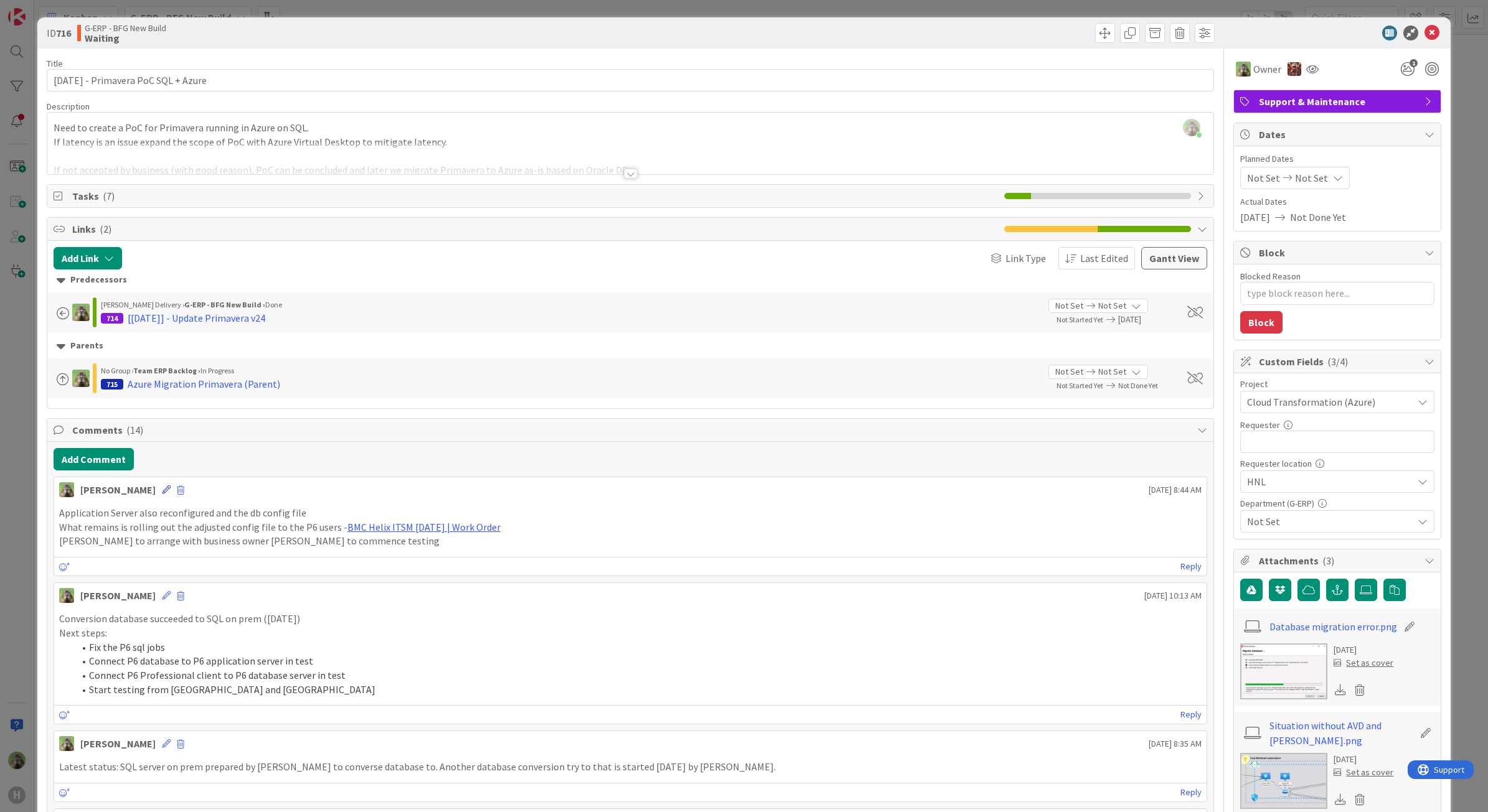
click at [162, 488] on icon at bounding box center [165, 489] width 9 height 9
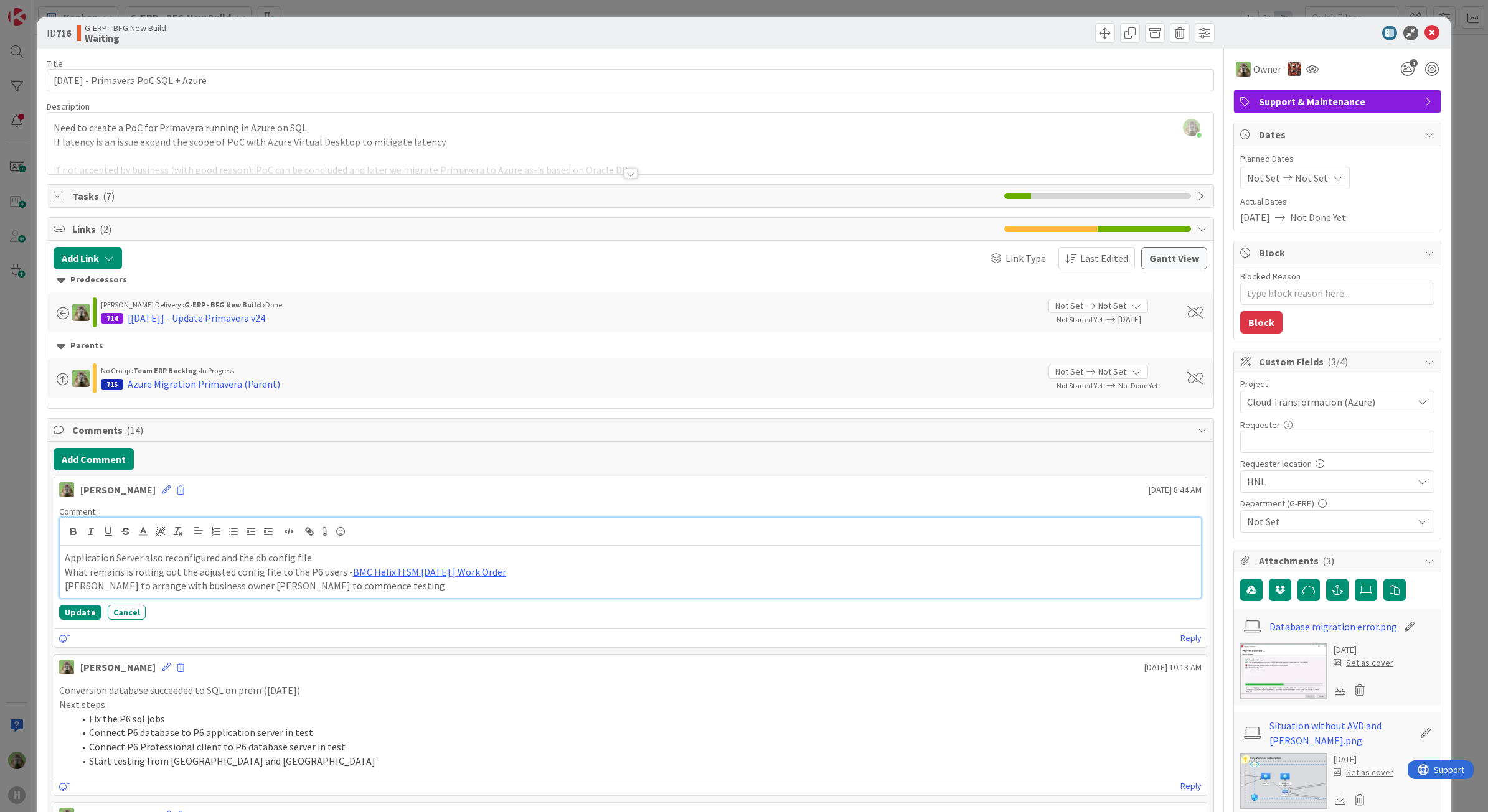
click at [319, 558] on p "Application Server also reconfigured and the db config file" at bounding box center [630, 557] width 1132 height 14
click at [71, 614] on button "Update" at bounding box center [80, 613] width 43 height 15
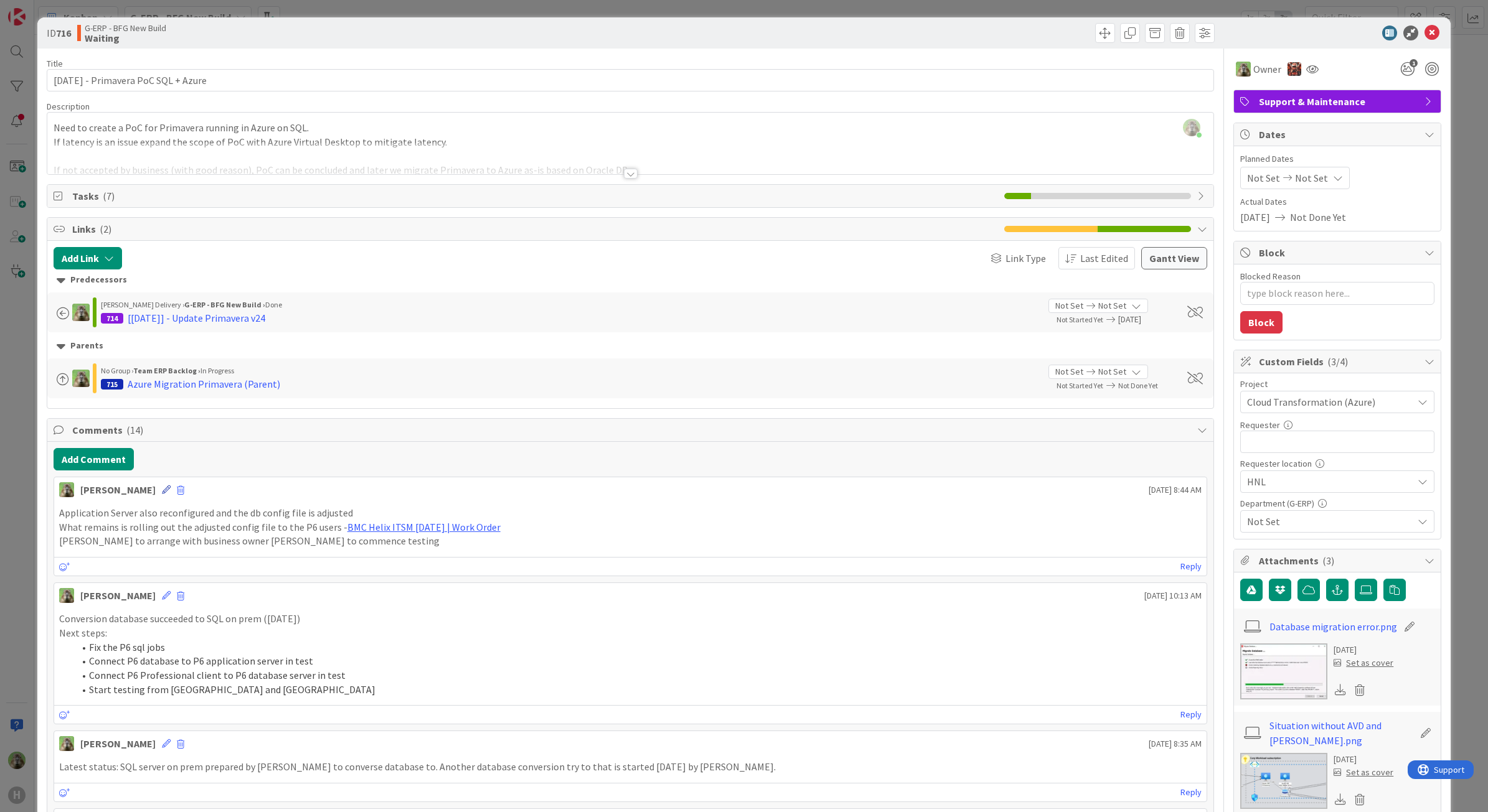
click at [162, 492] on icon at bounding box center [165, 489] width 9 height 9
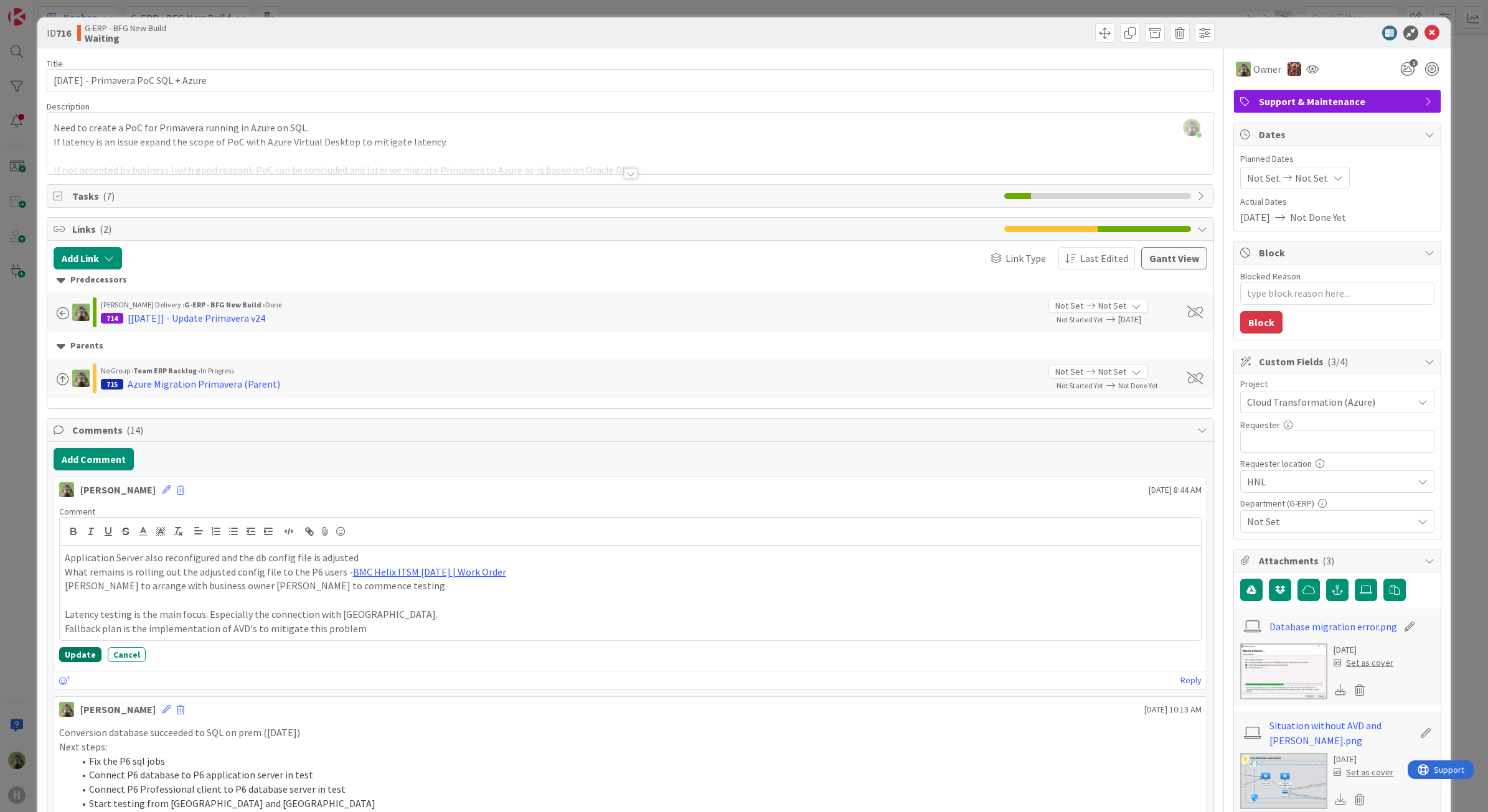
click at [84, 660] on button "Update" at bounding box center [80, 655] width 43 height 15
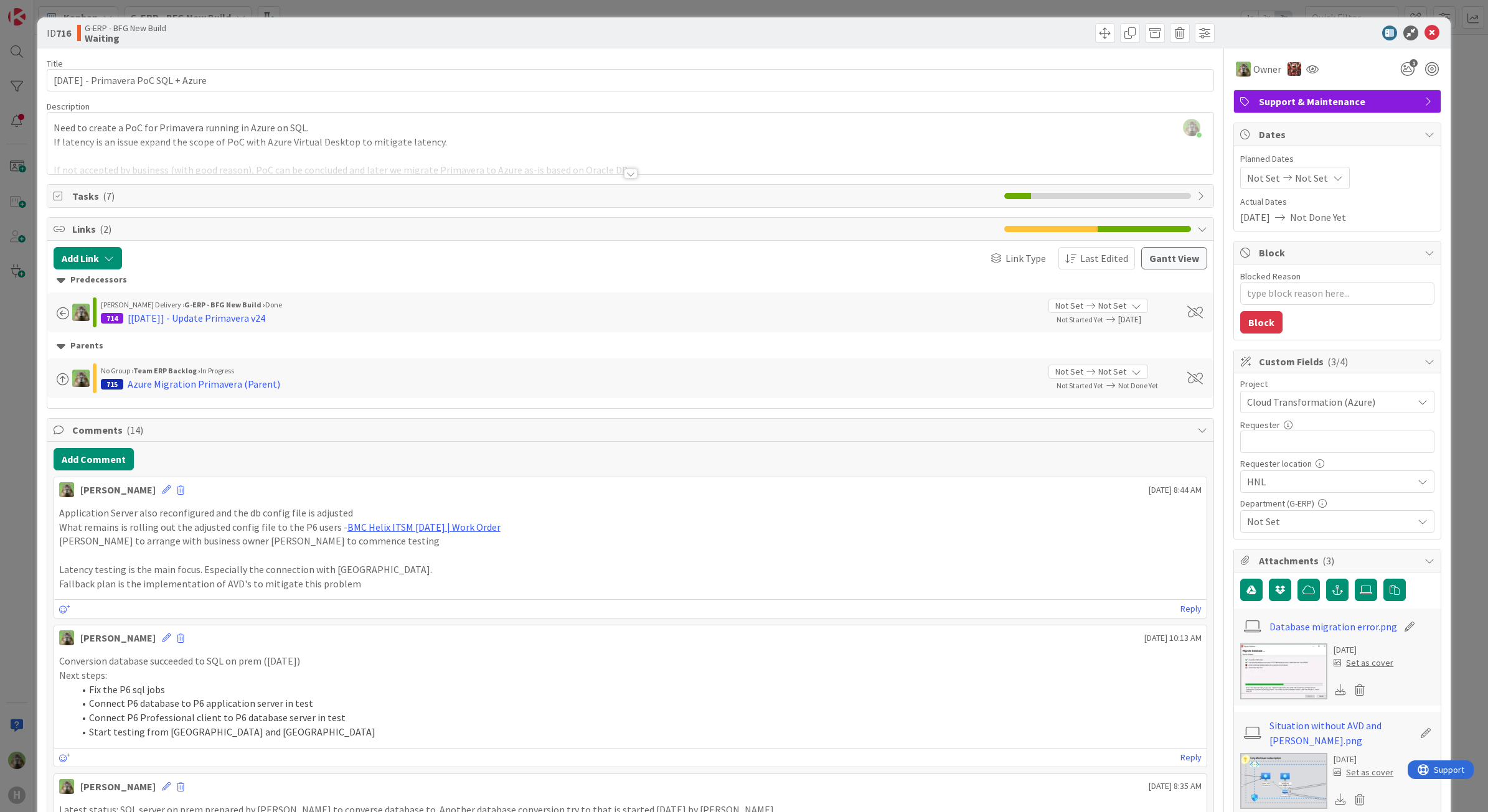
click at [4, 589] on div "ID 716 G-ERP - BFG New Build Waiting Title 37 / 128 15-8-2025 - Primavera PoC S…" at bounding box center [744, 406] width 1488 height 812
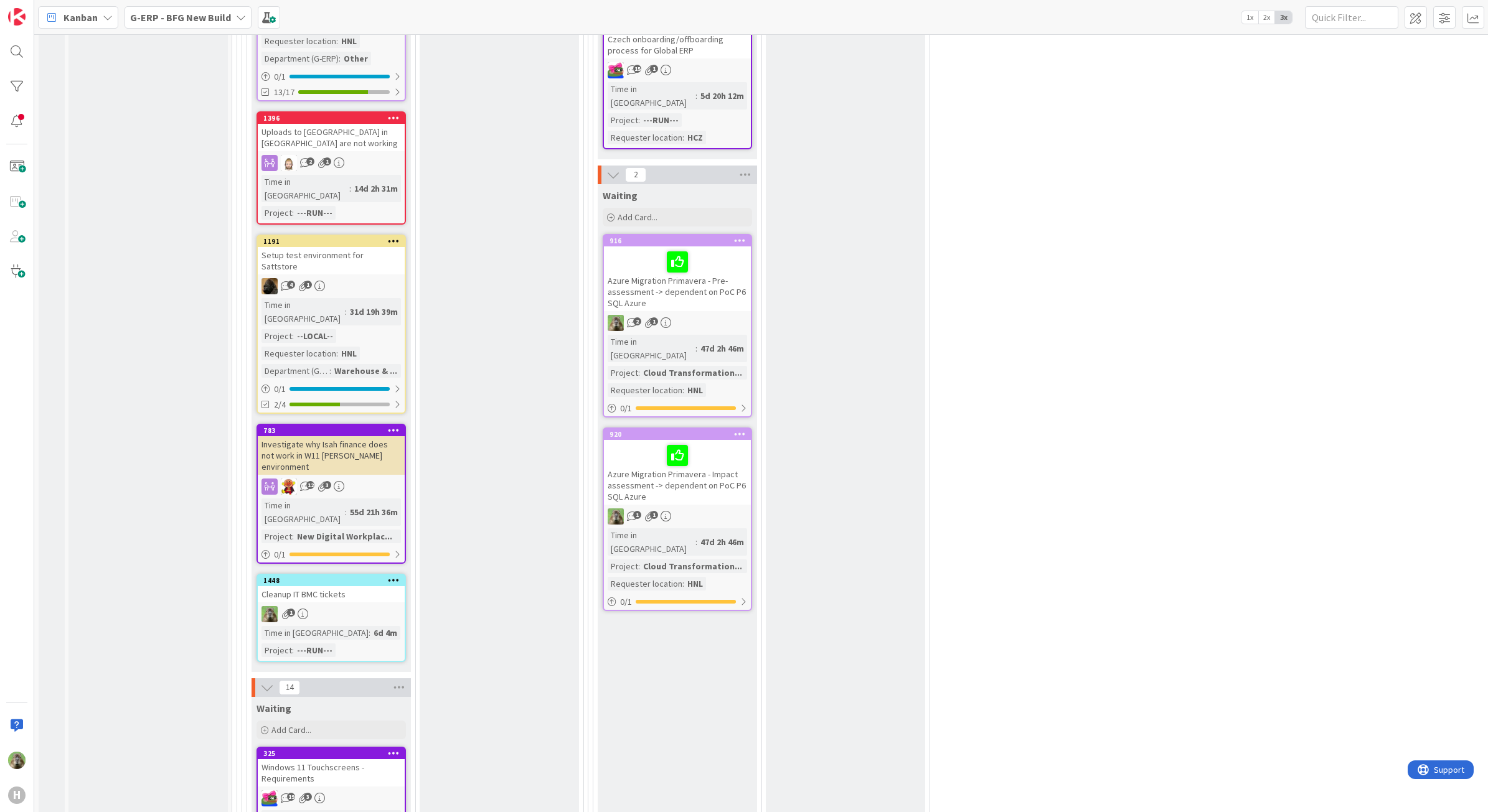
scroll to position [2641, 0]
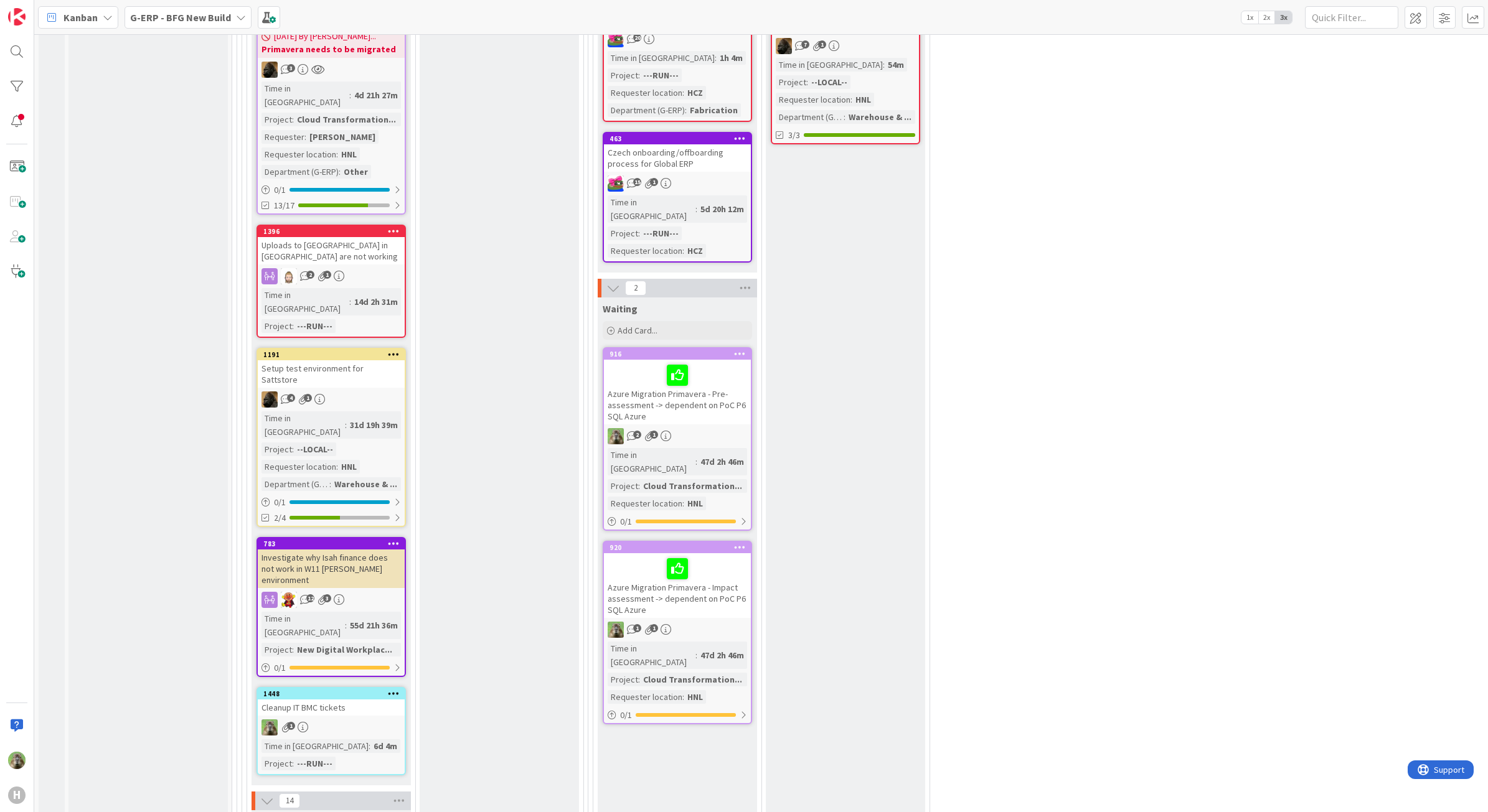
click at [229, 10] on div "G-ERP - BFG New Build" at bounding box center [188, 18] width 127 height 23
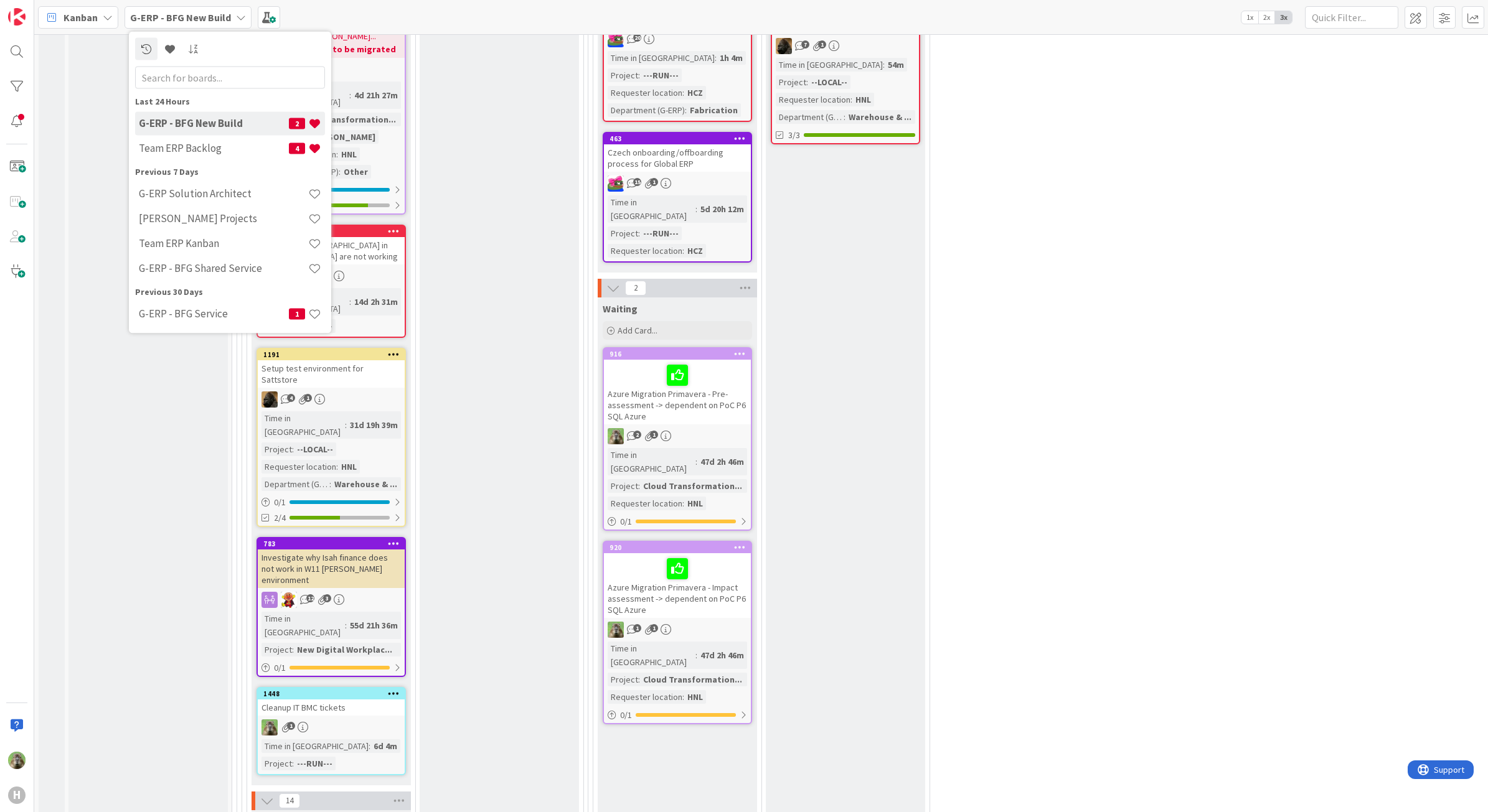
click at [179, 163] on div "Last 24 Hours G-ERP - BFG New Build 2 Team ERP Backlog 4 Previous 7 Days G-ERP …" at bounding box center [230, 211] width 190 height 232
click at [181, 153] on h4 "Team ERP Backlog" at bounding box center [214, 147] width 150 height 12
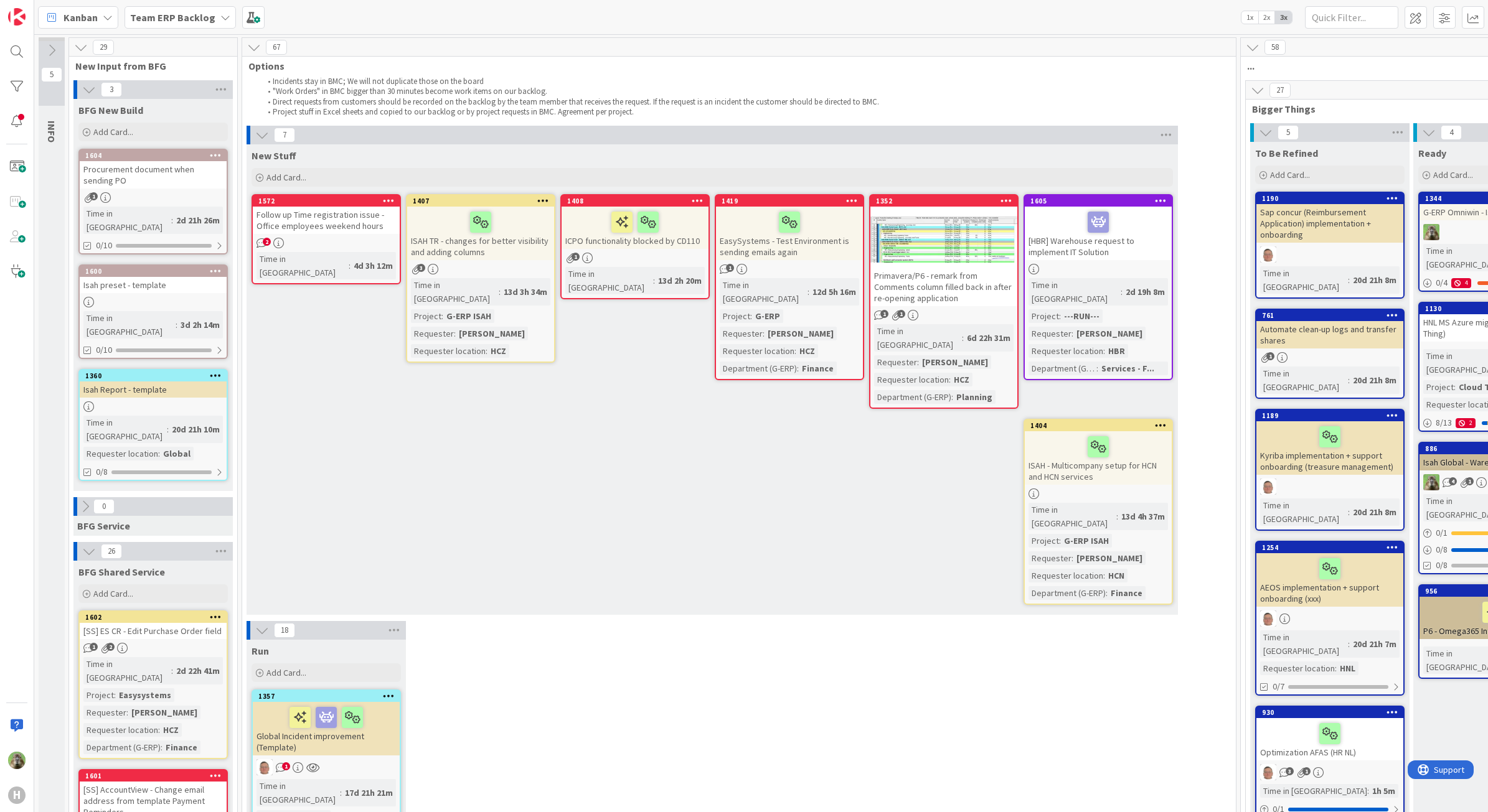
click at [162, 171] on div "Procurement document when sending PO" at bounding box center [153, 175] width 147 height 28
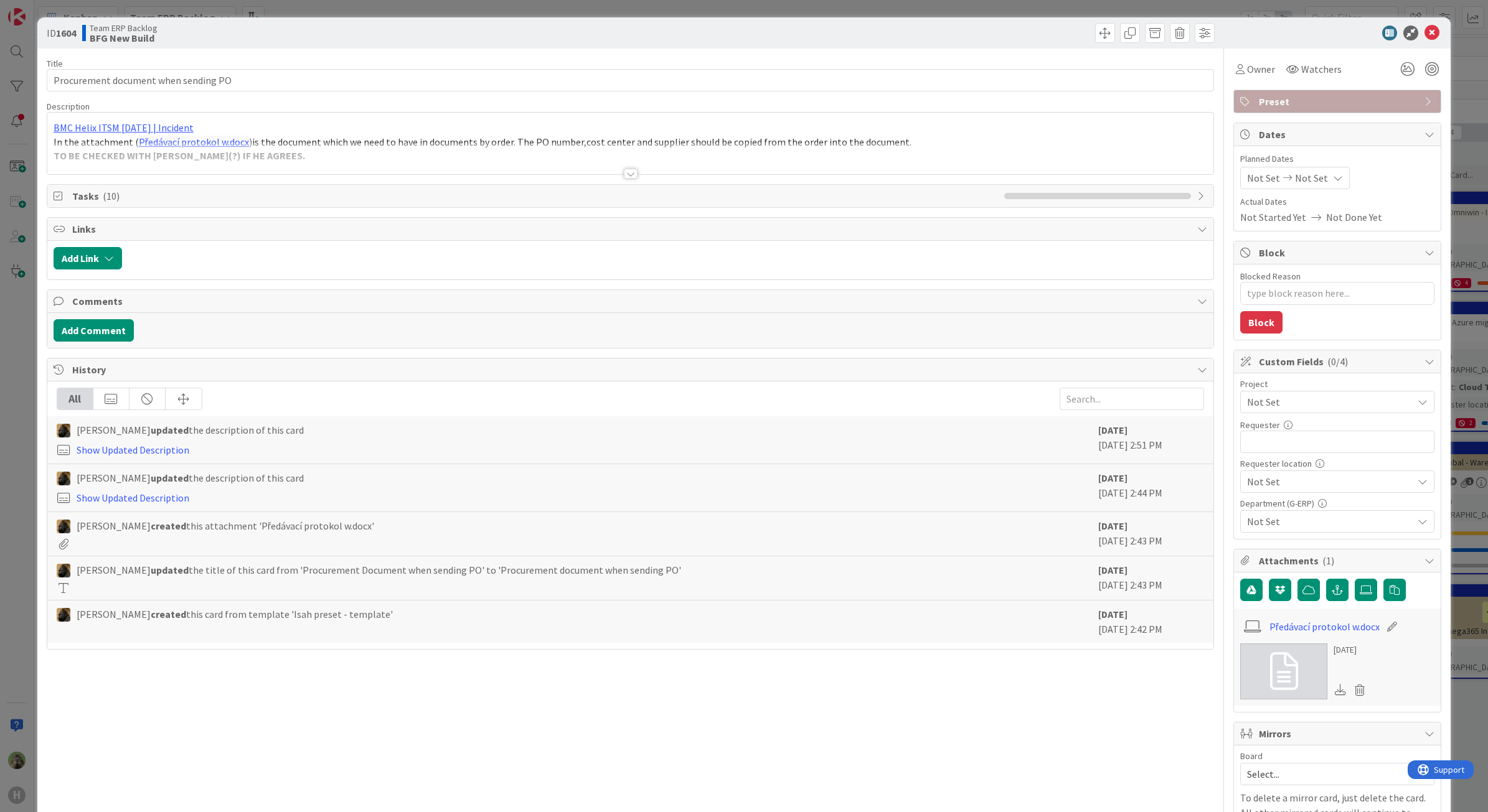
click at [416, 156] on div at bounding box center [631, 158] width 1167 height 31
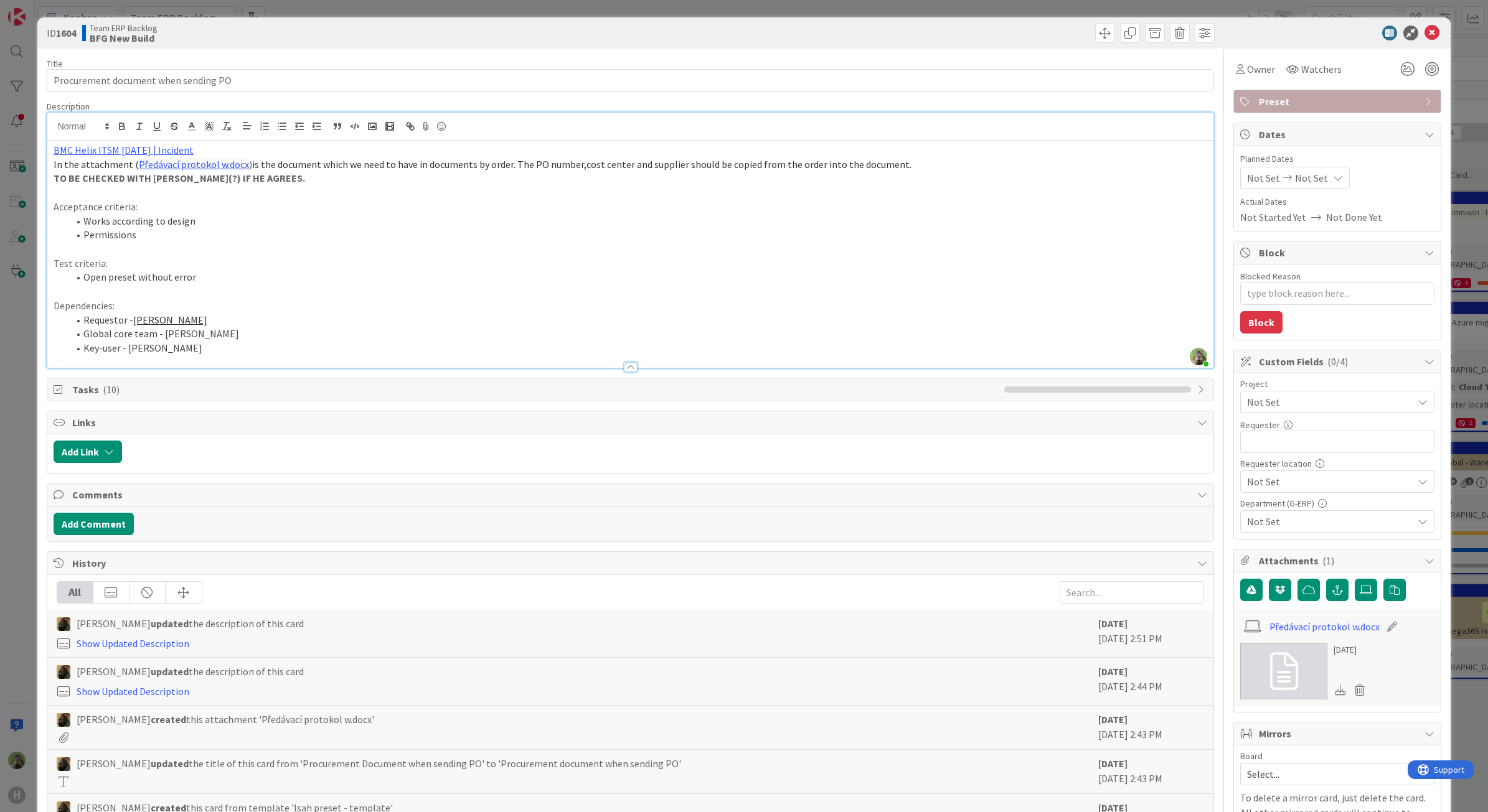
click at [5, 414] on div "ID 1604 Team ERP Backlog BFG New Build Title 36 / 128 Procurement document when…" at bounding box center [744, 406] width 1488 height 812
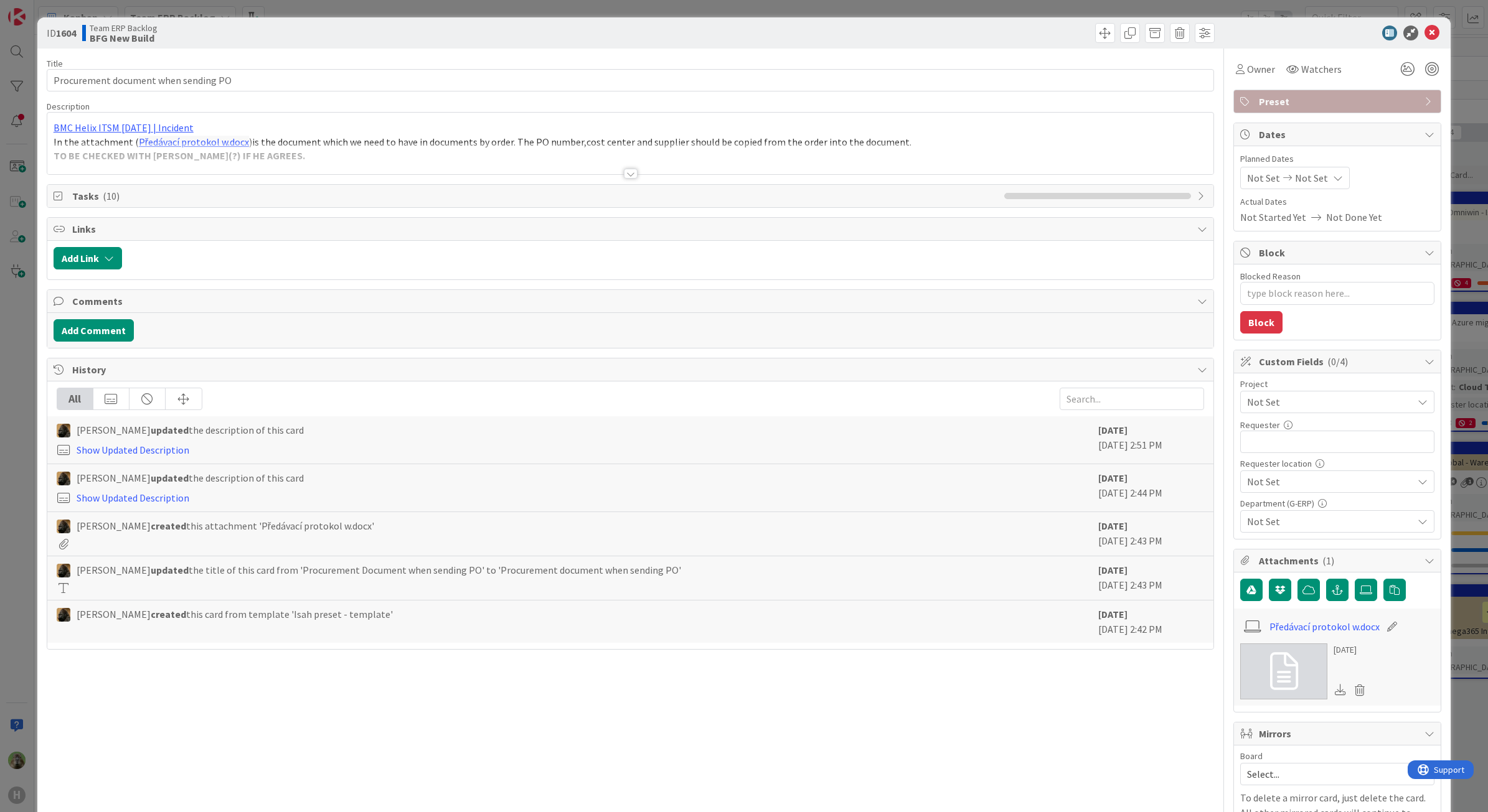
type textarea "x"
click at [21, 501] on div "ID 1604 Team ERP Backlog BFG New Build Title 36 / 128 Procurement document when…" at bounding box center [744, 406] width 1488 height 812
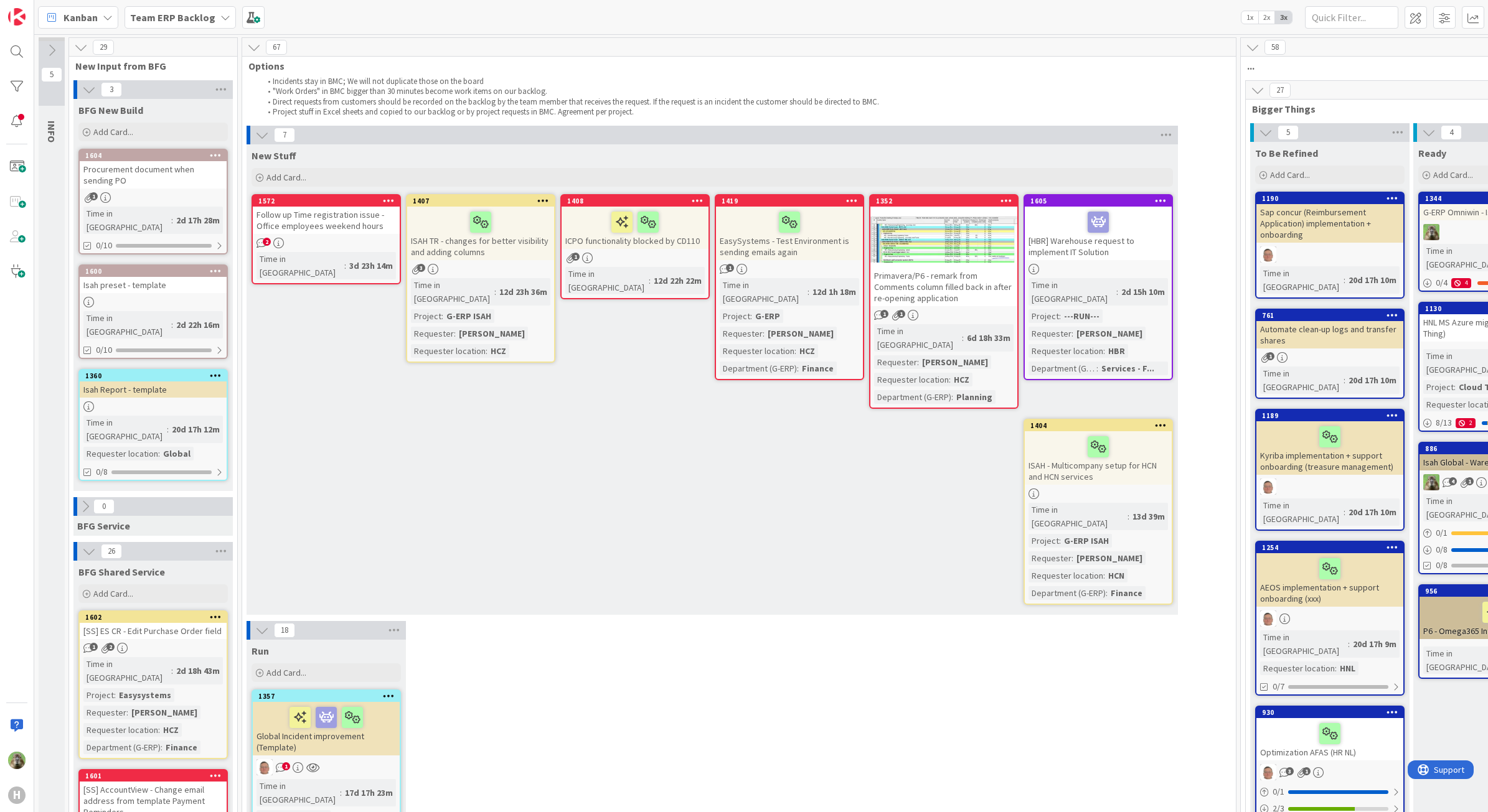
scroll to position [1791, 620]
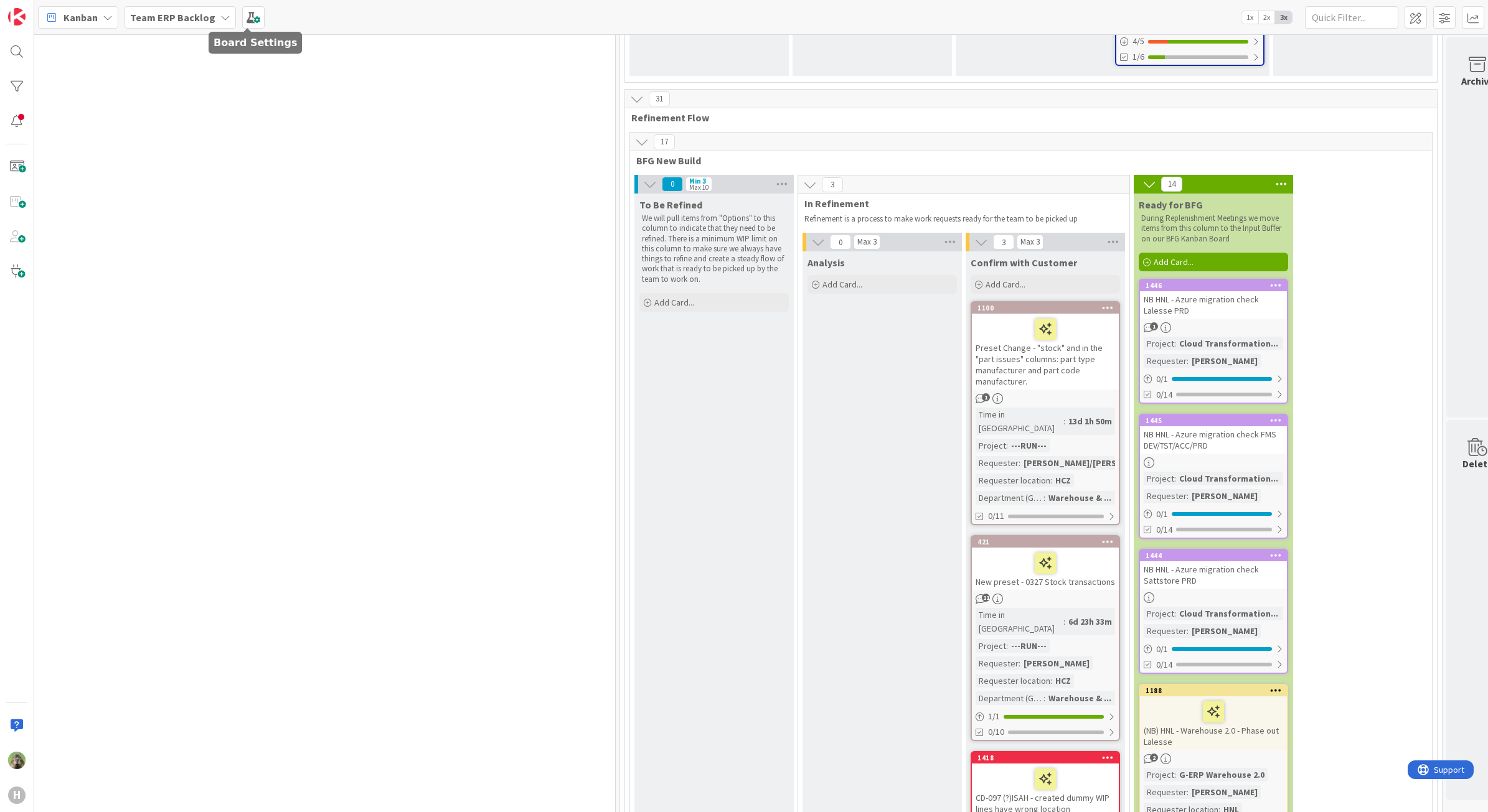
click at [205, 11] on b "Team ERP Backlog" at bounding box center [173, 17] width 86 height 12
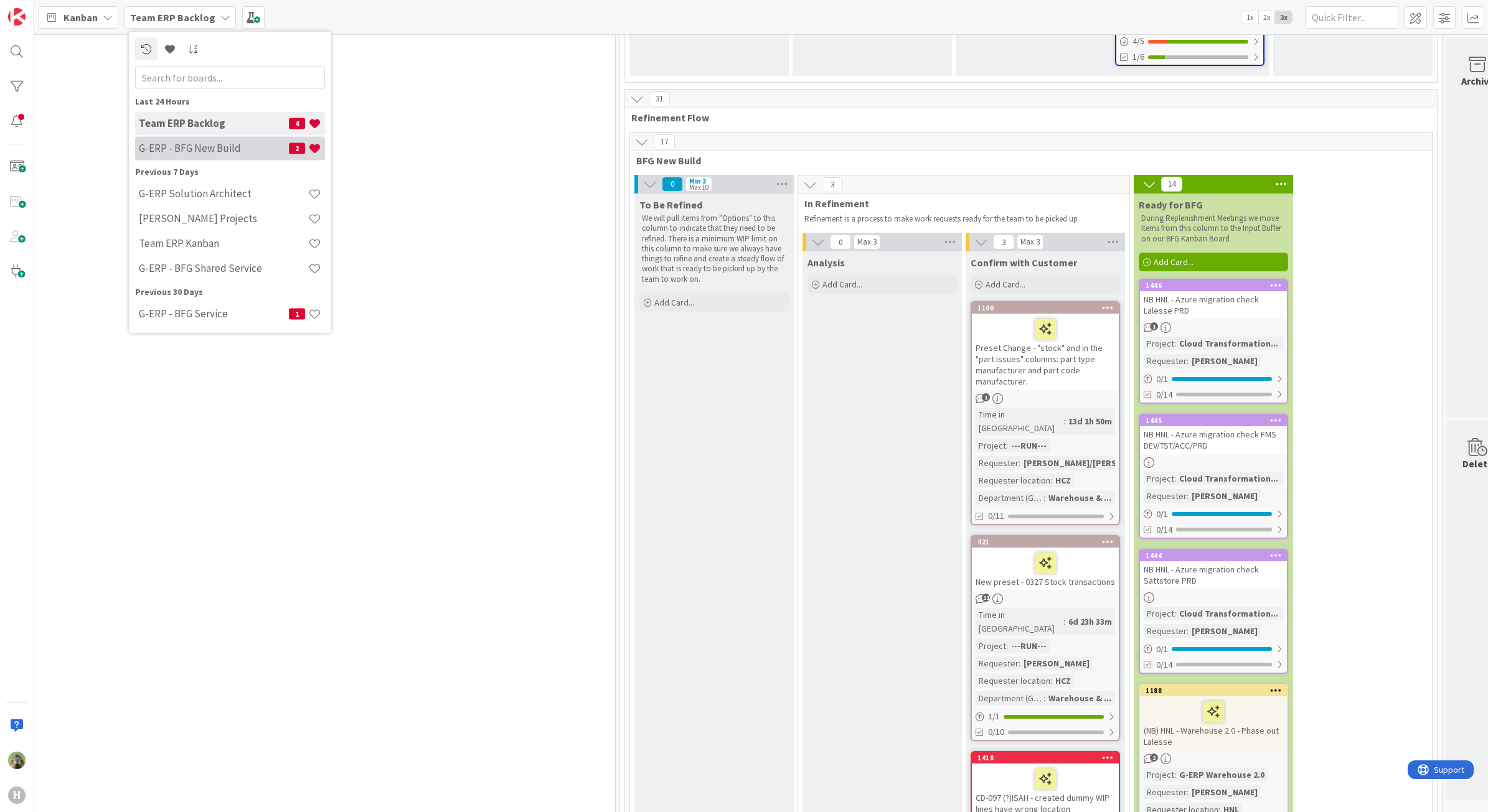
click at [256, 137] on div "G-ERP - BFG New Build 2" at bounding box center [230, 148] width 190 height 24
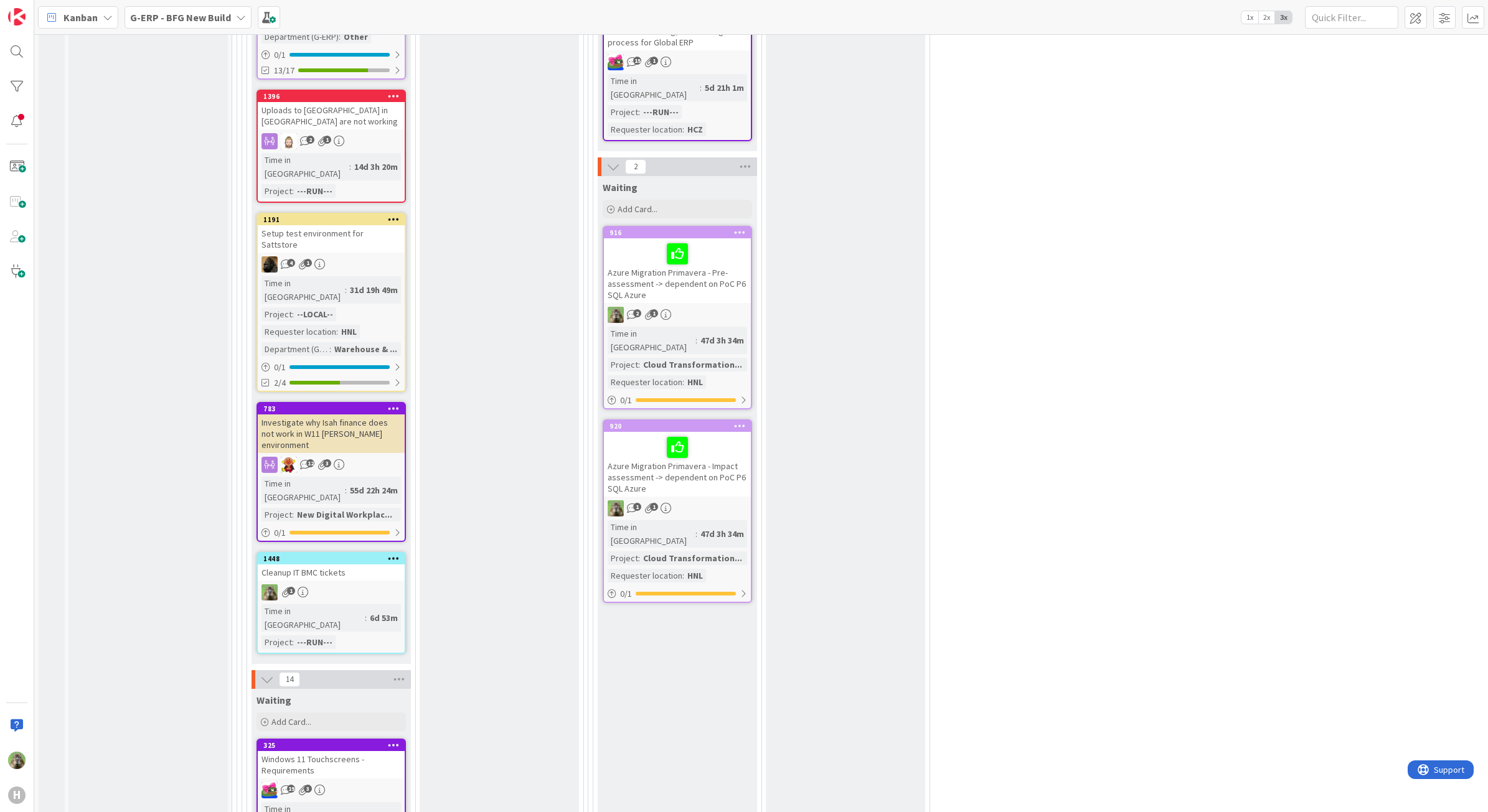
scroll to position [2801, 0]
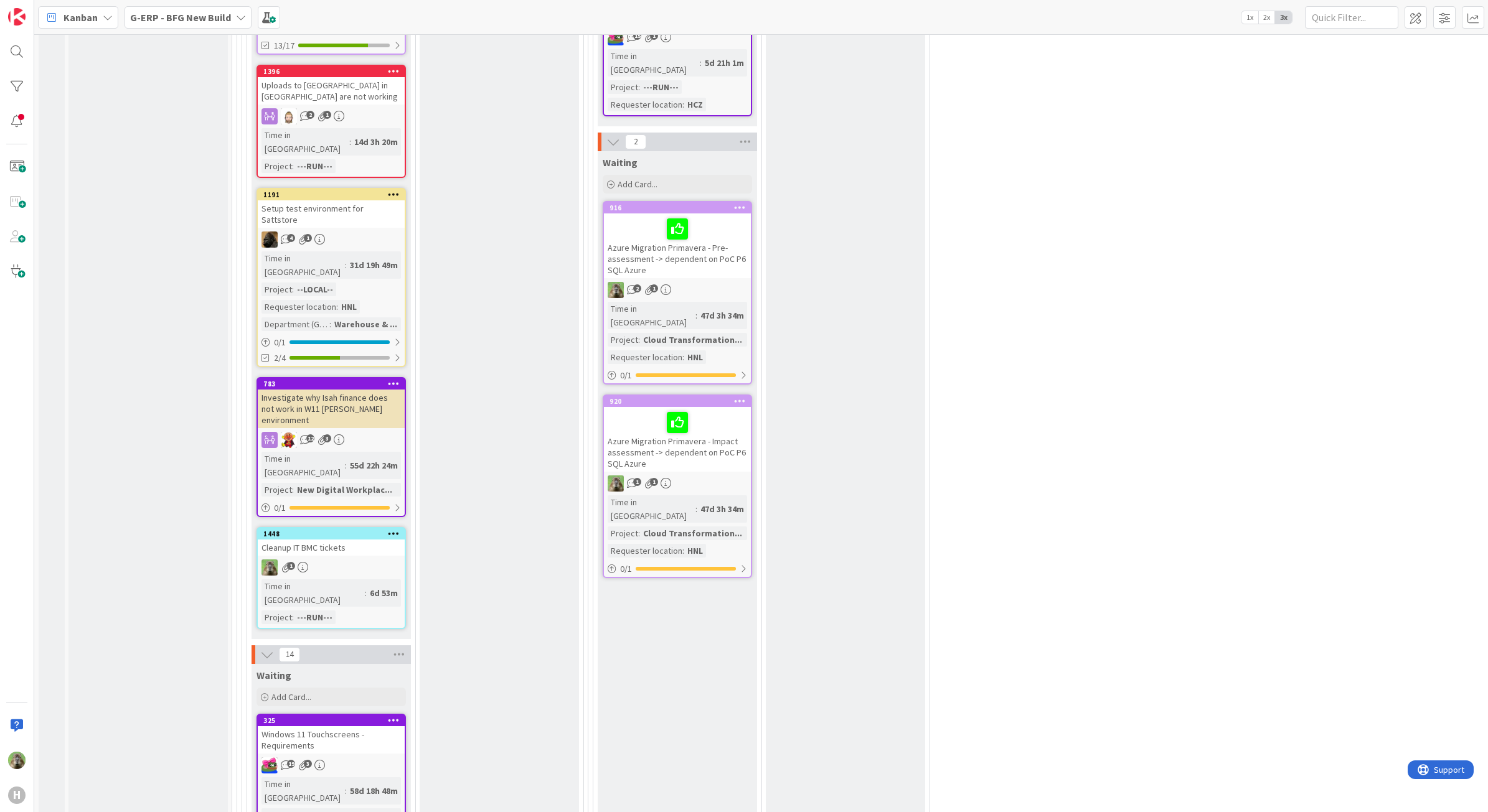
click at [361, 539] on div "Cleanup IT BMC tickets" at bounding box center [331, 547] width 147 height 16
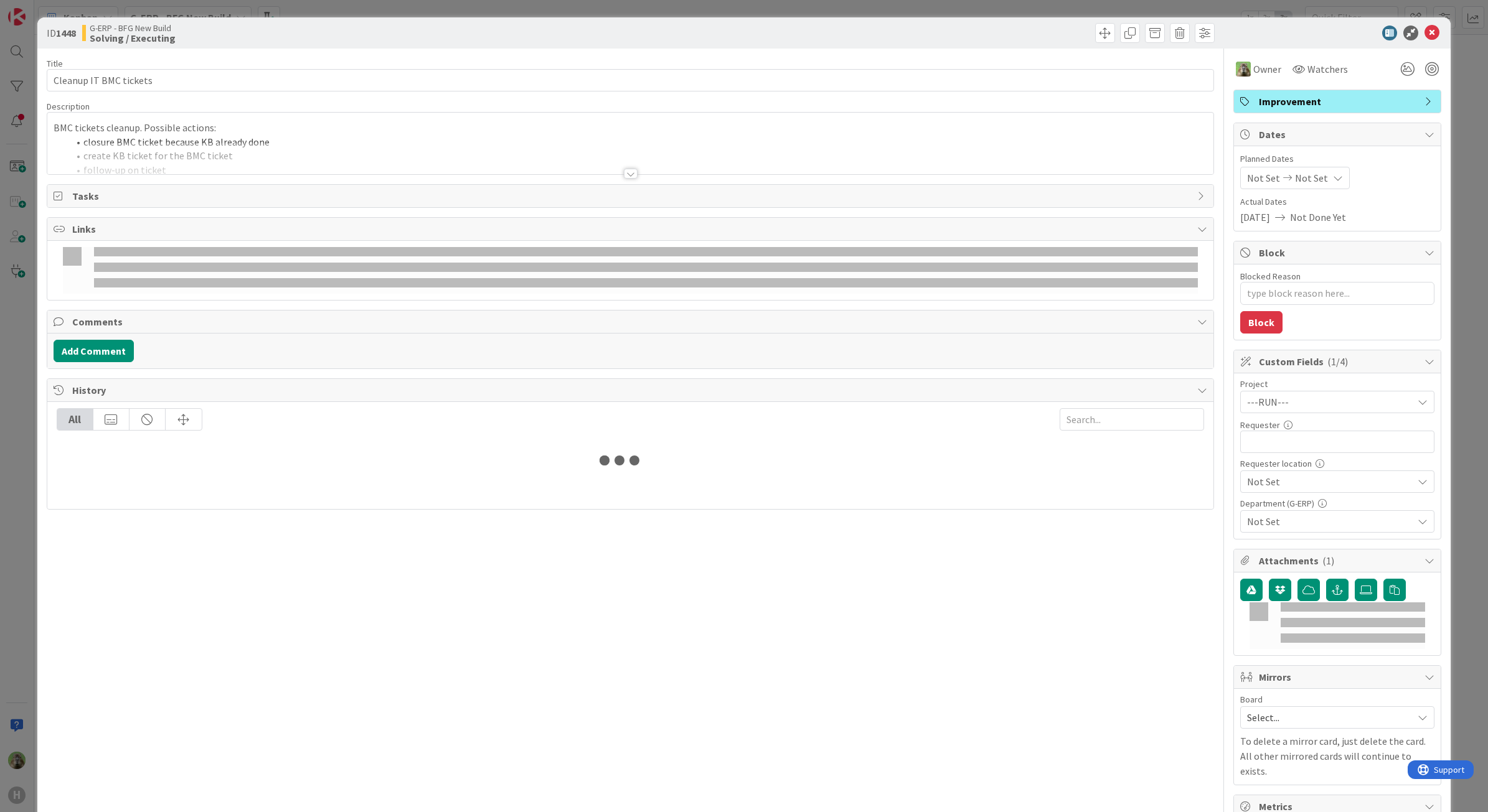
type textarea "x"
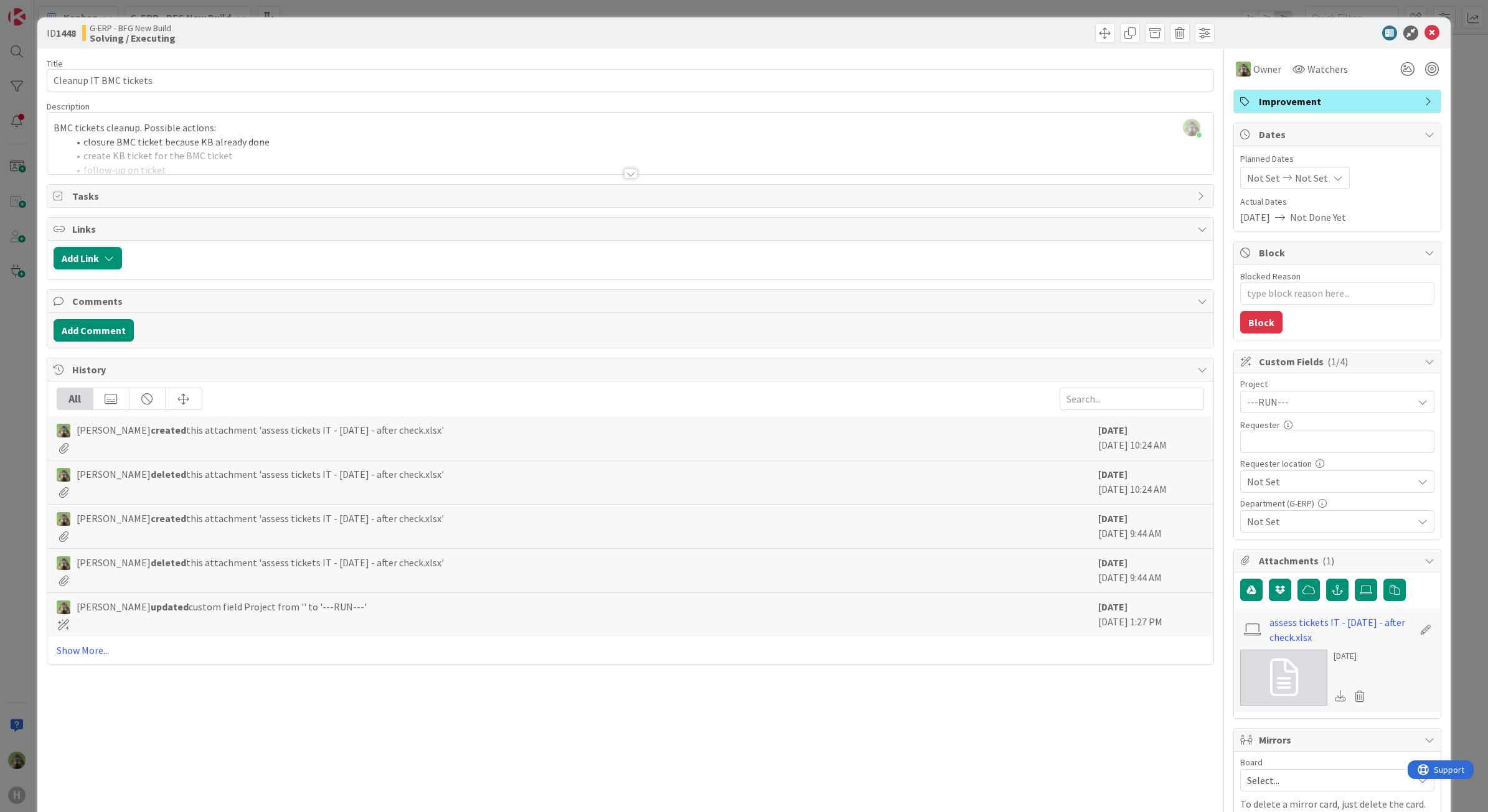
click at [68, 321] on div "Add Comment" at bounding box center [631, 330] width 1167 height 35
click at [70, 324] on button "Add Comment" at bounding box center [93, 330] width 81 height 23
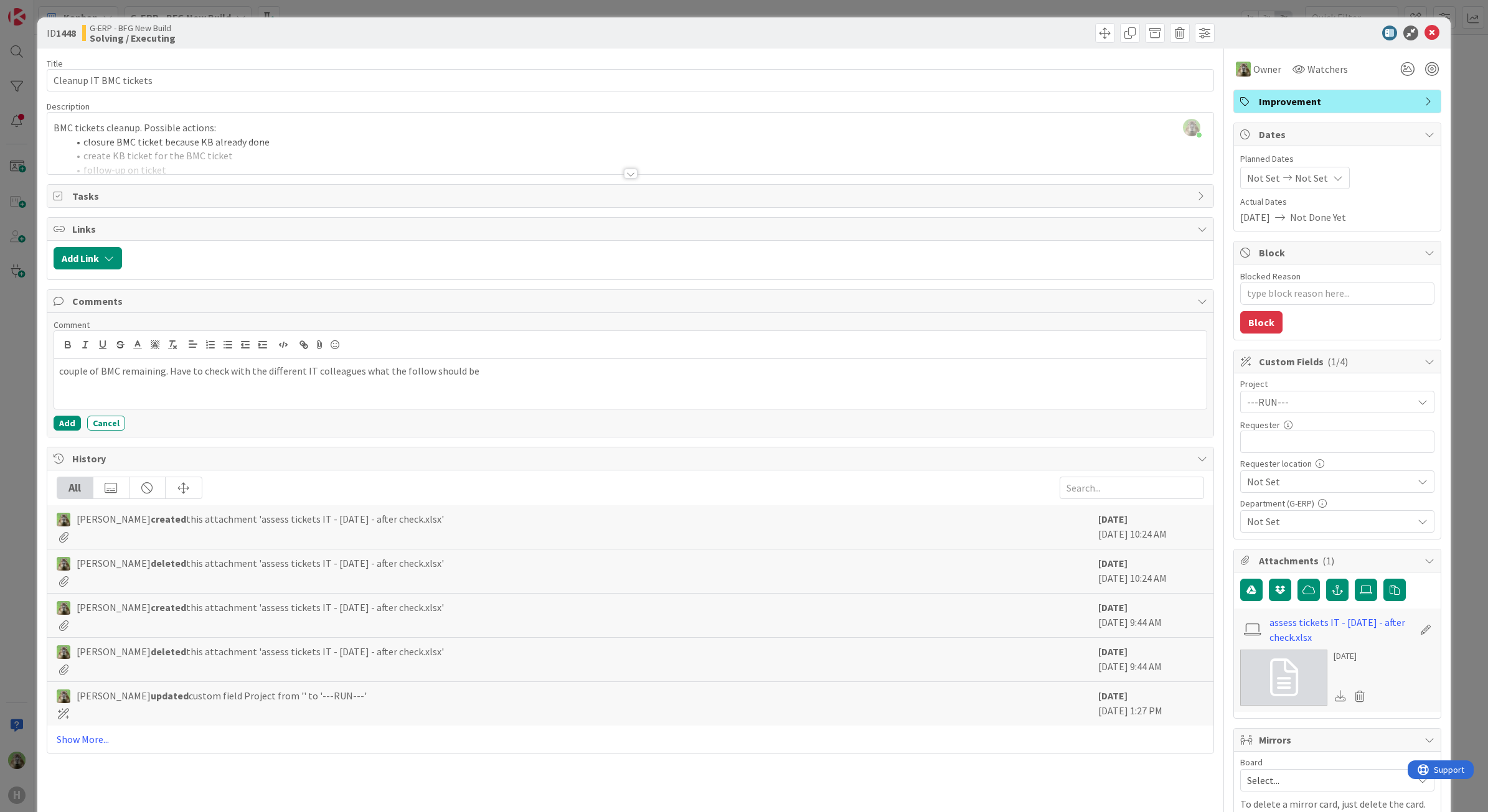
click at [419, 371] on p "couple of BMC remaining. Have to check with the different IT colleagues what th…" at bounding box center [630, 370] width 1143 height 14
drag, startPoint x: 57, startPoint y: 366, endPoint x: 47, endPoint y: 366, distance: 10.0
click at [48, 366] on div "Comment couple of BMC remaining. Have to check with the different IT colleagues…" at bounding box center [631, 375] width 1167 height 123
click at [64, 427] on button "Add" at bounding box center [67, 424] width 28 height 15
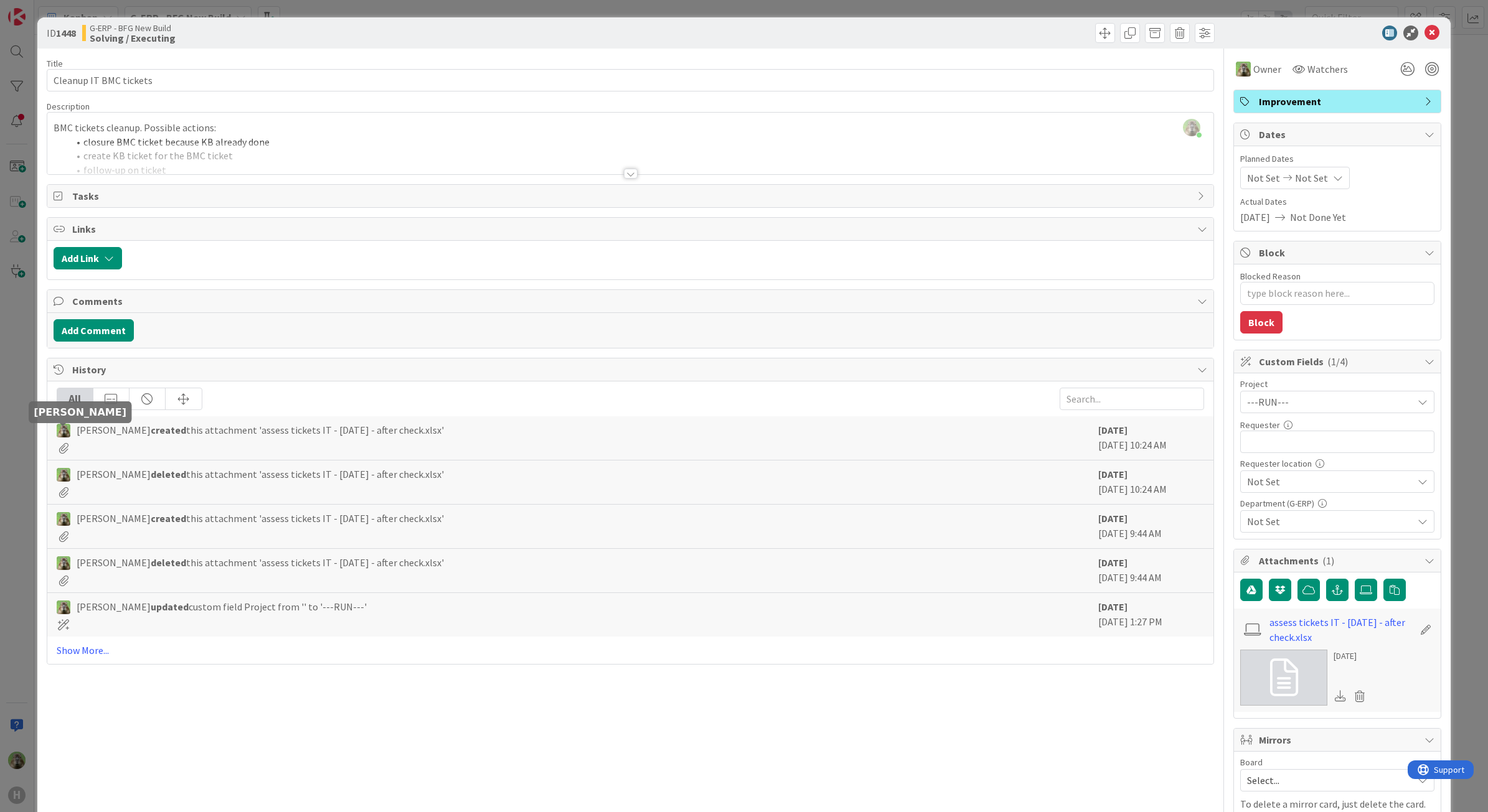
type textarea "x"
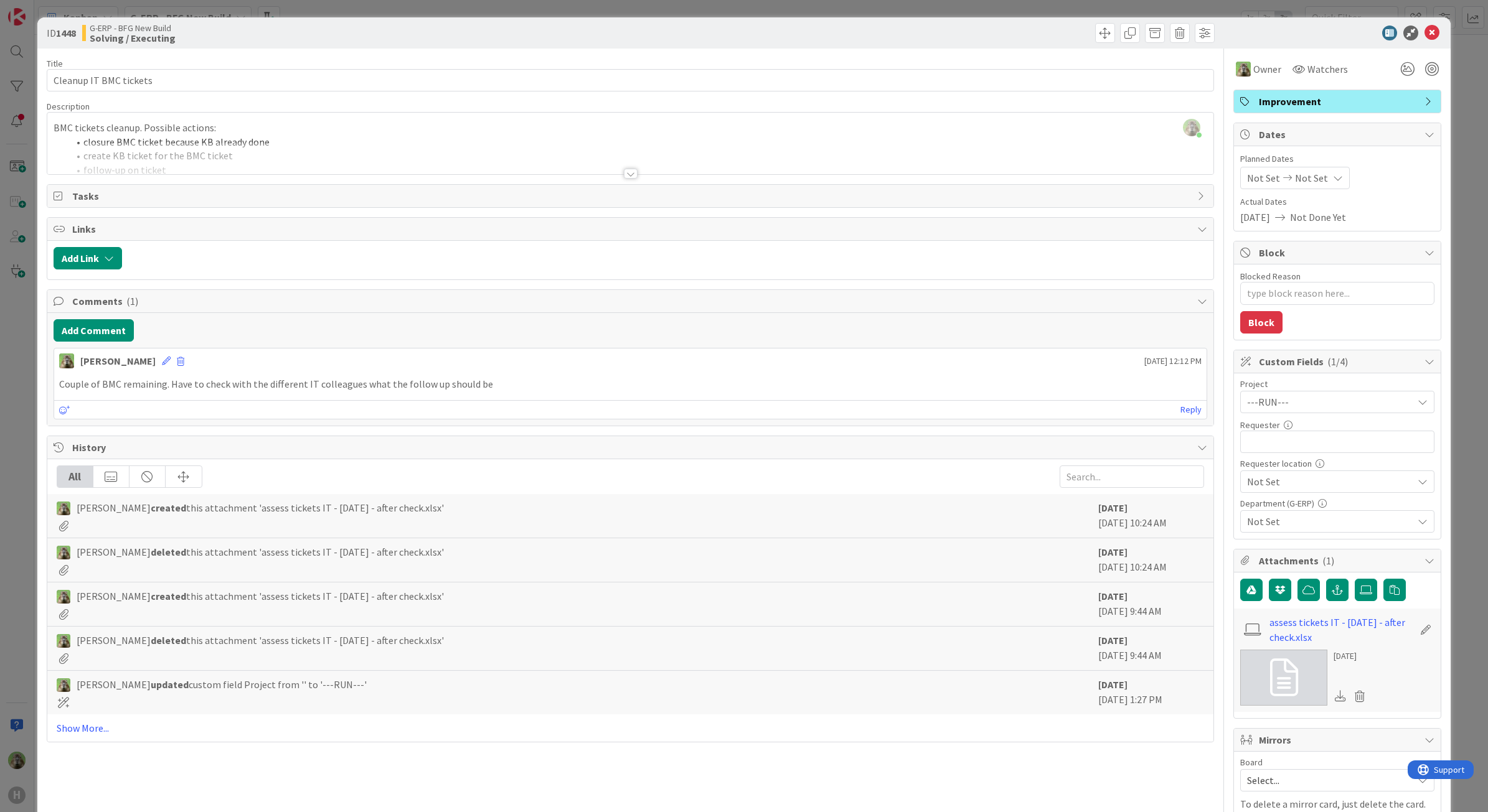
click at [27, 363] on div "ID 1448 G-ERP - BFG New Build Solving / Executing Title 22 / 128 Cleanup IT BMC…" at bounding box center [744, 406] width 1488 height 812
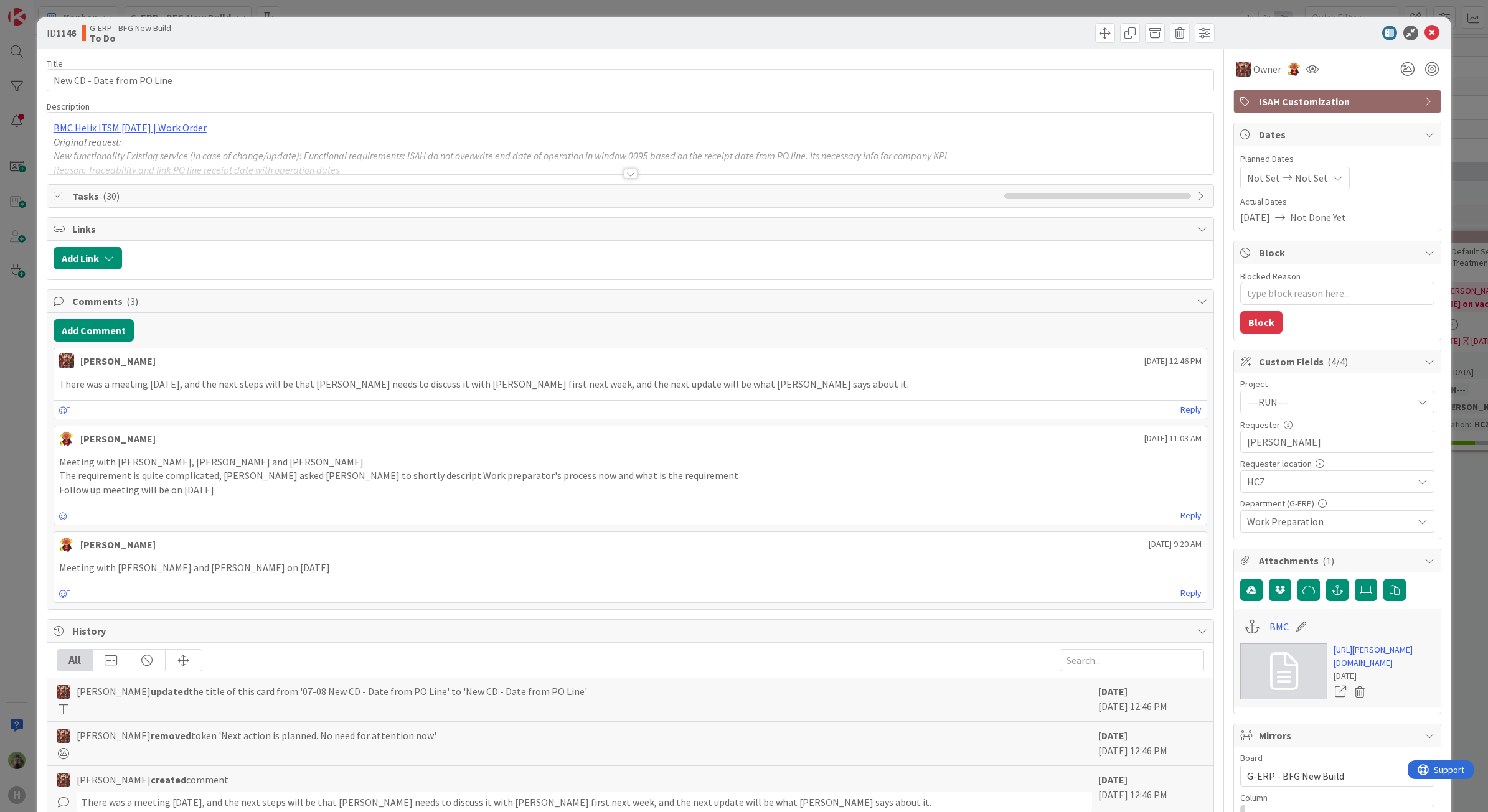
type textarea "x"
